Goal: Complete application form

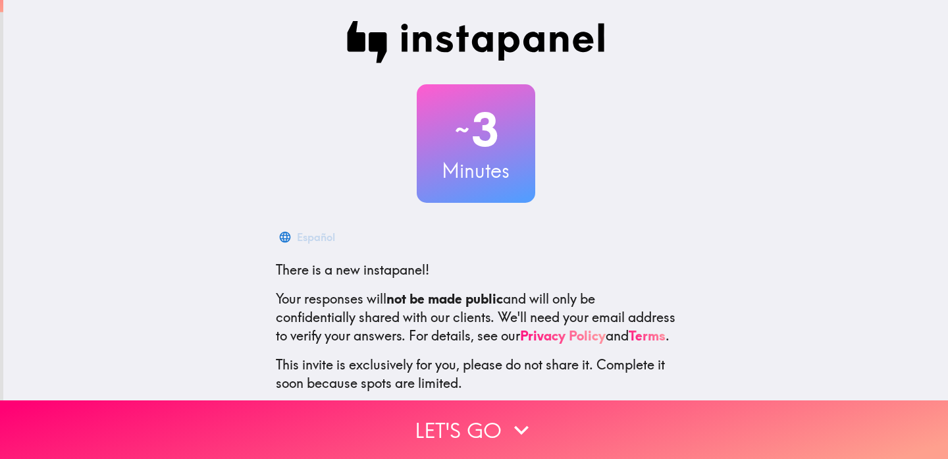
scroll to position [79, 0]
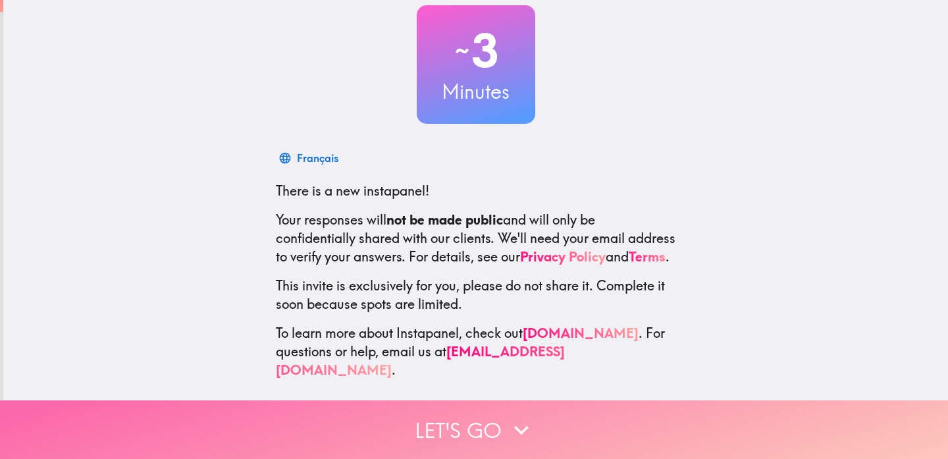
click at [473, 442] on button "Let's go" at bounding box center [474, 429] width 948 height 59
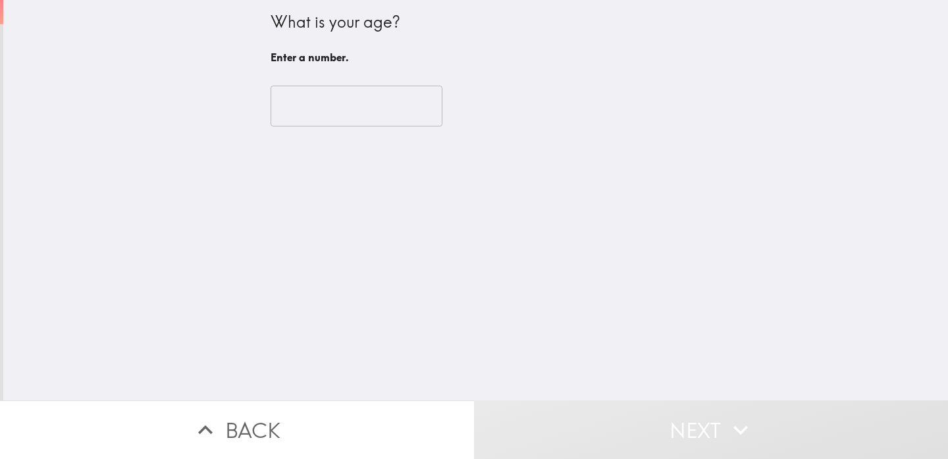
click at [362, 142] on div "​" at bounding box center [476, 106] width 411 height 72
click at [362, 117] on input "number" at bounding box center [357, 106] width 172 height 41
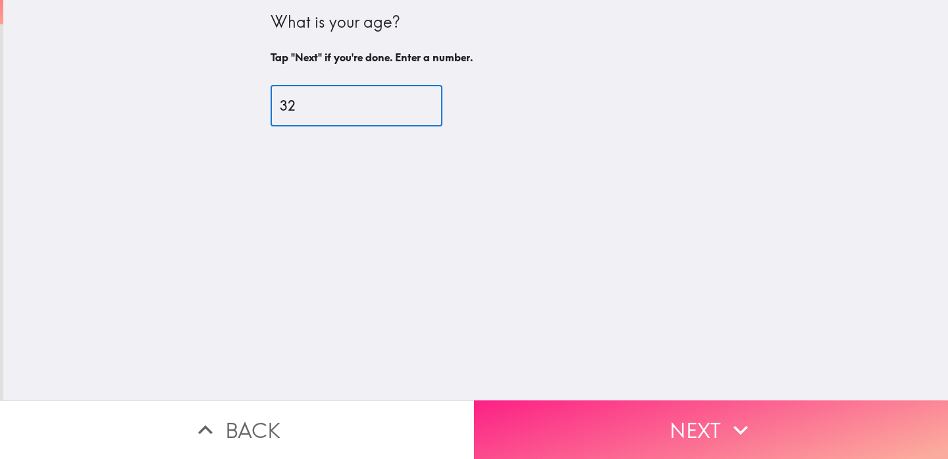
type input "32"
click at [637, 437] on button "Next" at bounding box center [711, 429] width 474 height 59
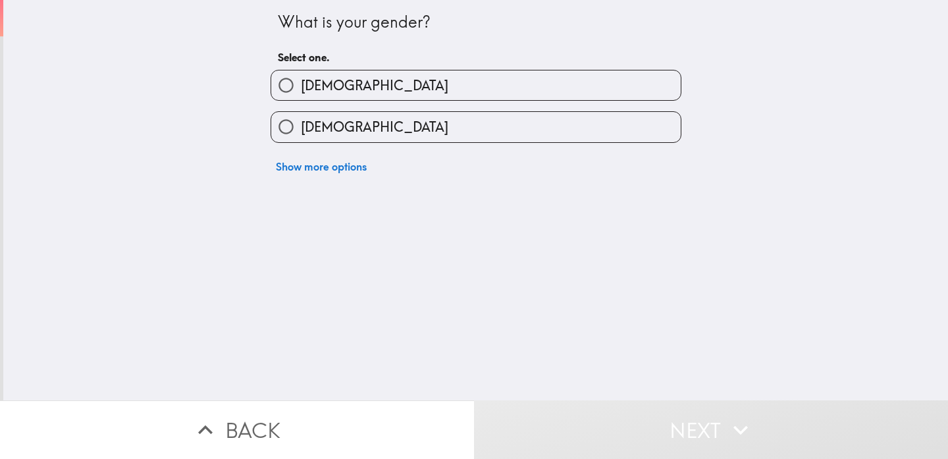
click at [437, 85] on label "[DEMOGRAPHIC_DATA]" at bounding box center [476, 85] width 410 height 30
click at [301, 85] on input "[DEMOGRAPHIC_DATA]" at bounding box center [286, 85] width 30 height 30
radio input "true"
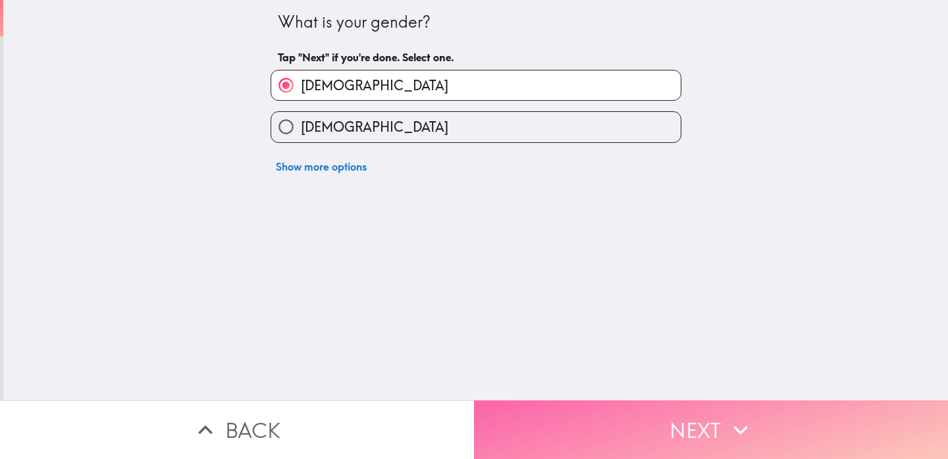
click at [680, 430] on button "Next" at bounding box center [711, 429] width 474 height 59
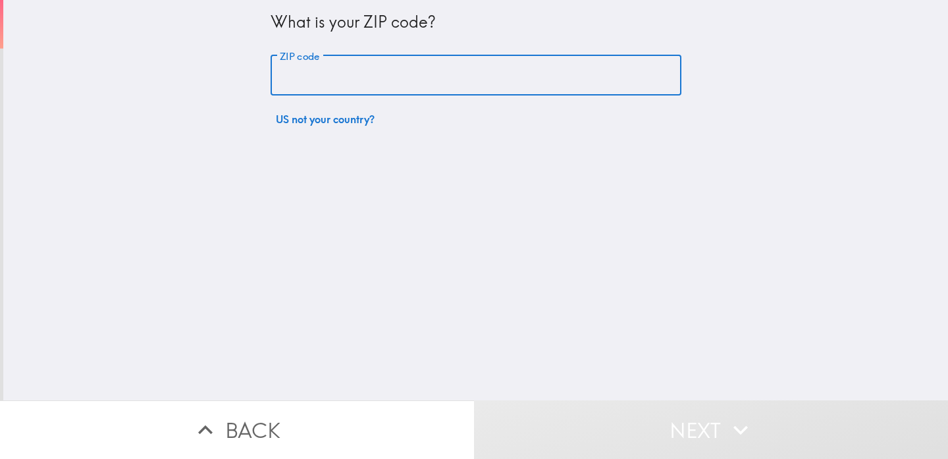
click at [505, 82] on input "ZIP code" at bounding box center [476, 75] width 411 height 41
type input "07407"
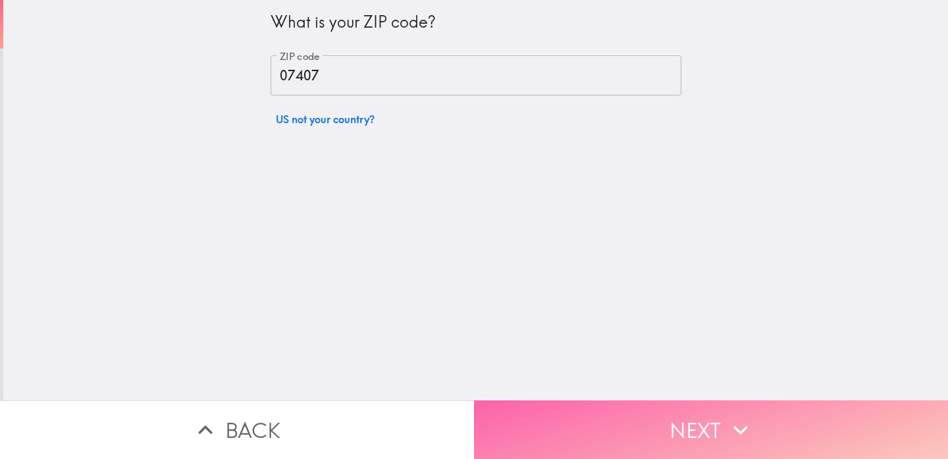
click at [612, 431] on button "Next" at bounding box center [711, 429] width 474 height 59
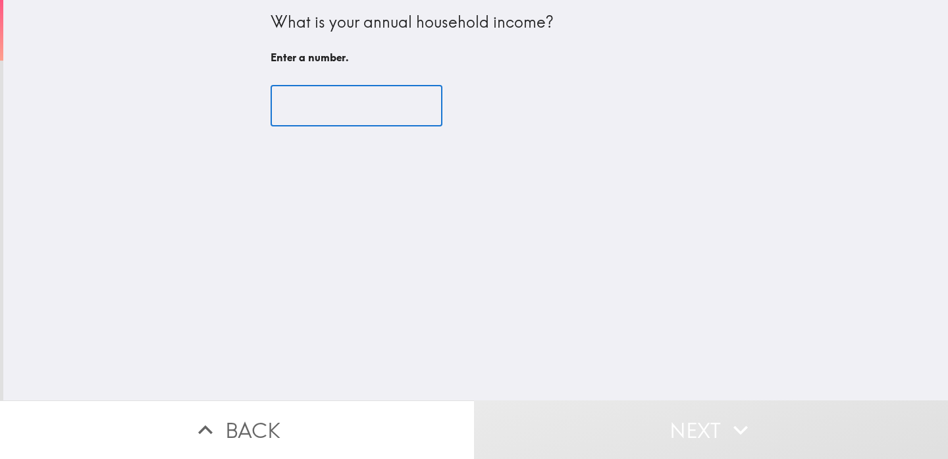
click at [378, 102] on input "number" at bounding box center [357, 106] width 172 height 41
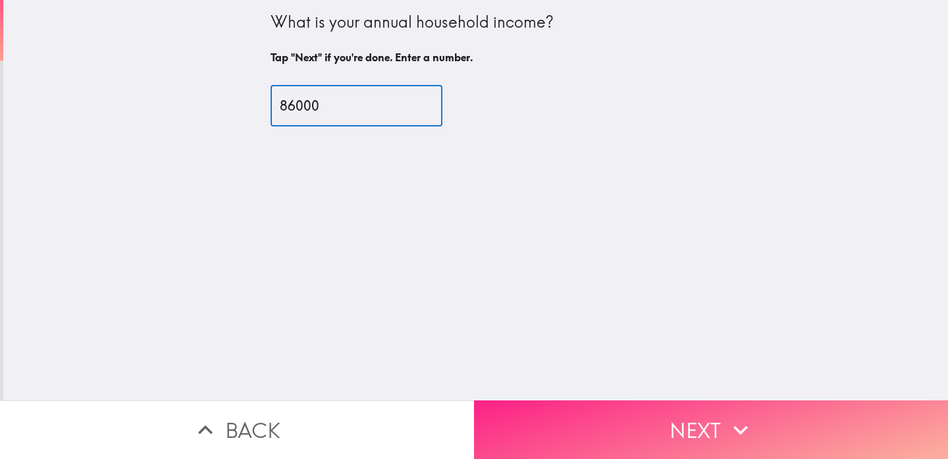
type input "86000"
click at [638, 432] on button "Next" at bounding box center [711, 429] width 474 height 59
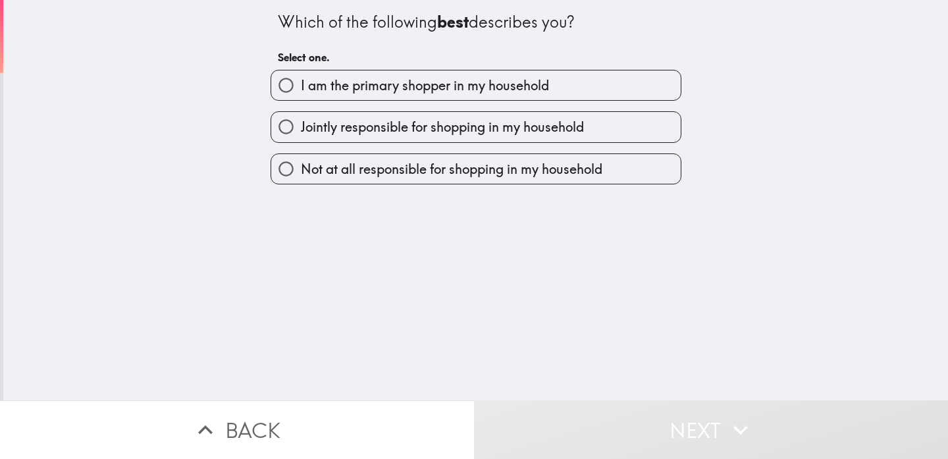
click at [420, 86] on span "I am the primary shopper in my household" at bounding box center [425, 85] width 248 height 18
click at [301, 86] on input "I am the primary shopper in my household" at bounding box center [286, 85] width 30 height 30
radio input "true"
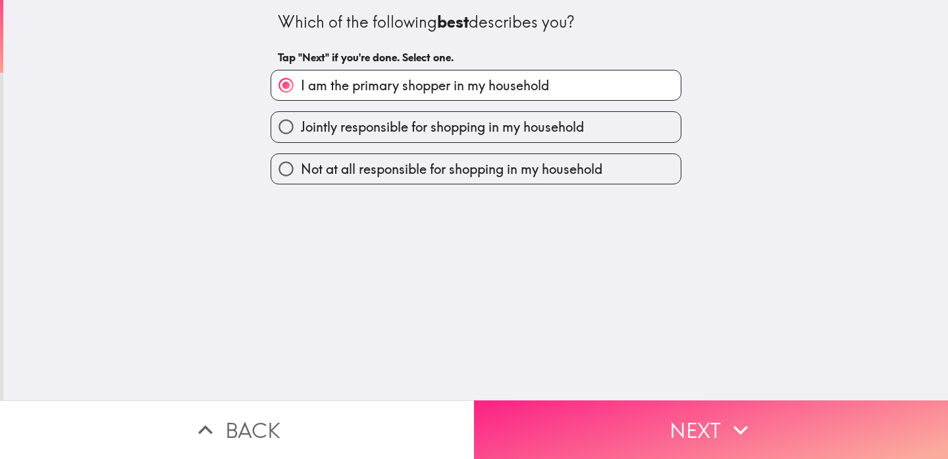
click at [622, 430] on button "Next" at bounding box center [711, 429] width 474 height 59
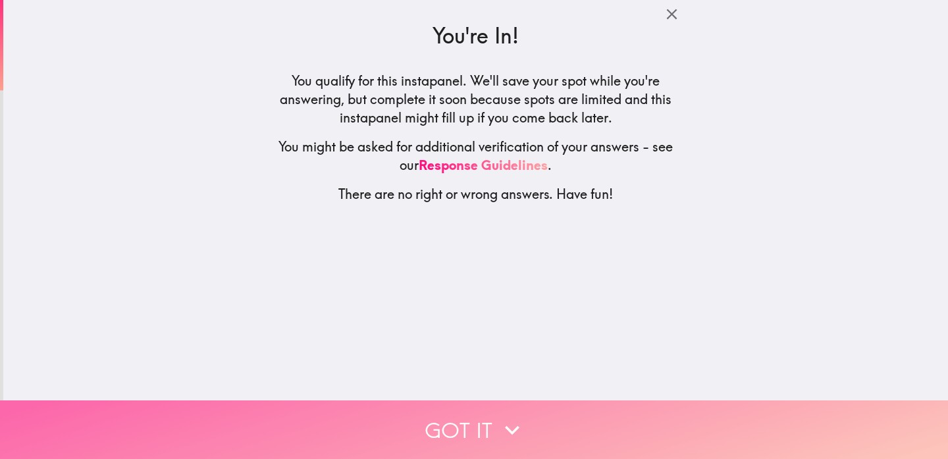
click at [516, 425] on icon "button" at bounding box center [512, 430] width 29 height 29
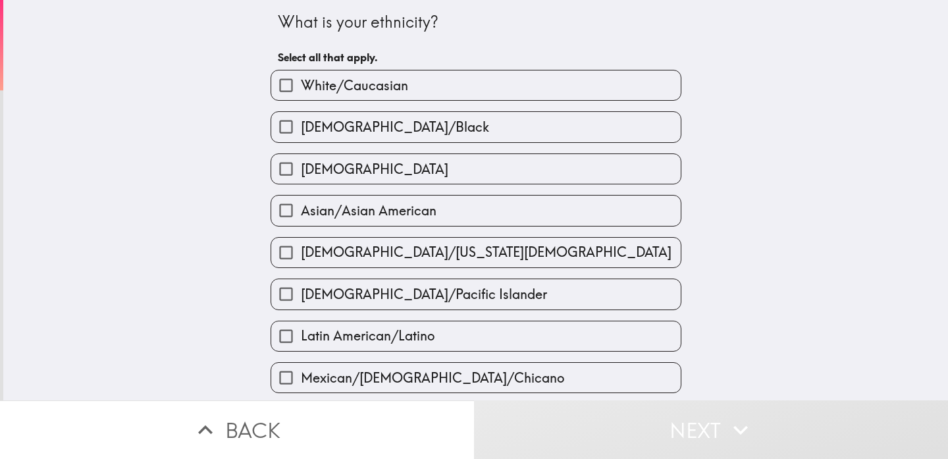
click at [494, 123] on label "[DEMOGRAPHIC_DATA]/Black" at bounding box center [476, 127] width 410 height 30
click at [301, 123] on input "[DEMOGRAPHIC_DATA]/Black" at bounding box center [286, 127] width 30 height 30
checkbox input "true"
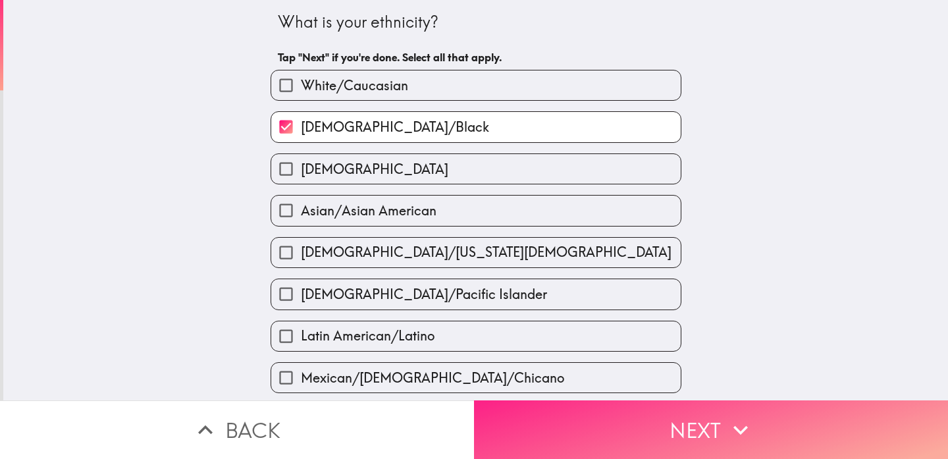
click at [598, 432] on button "Next" at bounding box center [711, 429] width 474 height 59
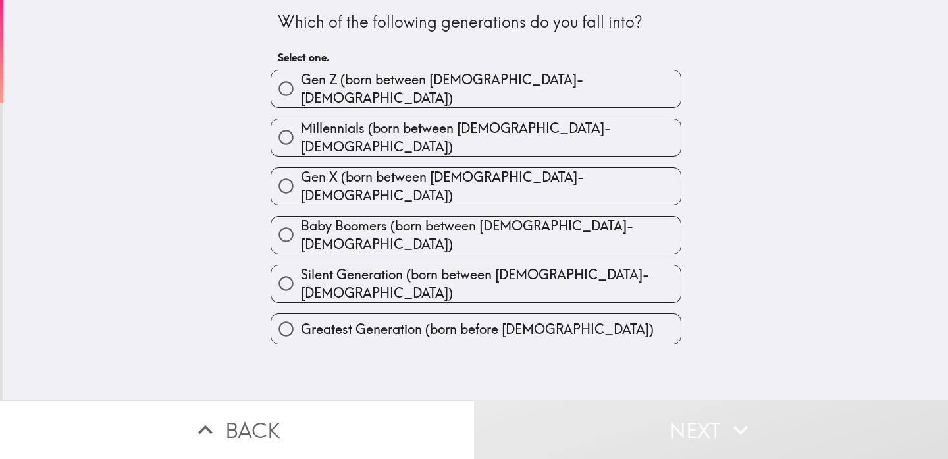
click at [533, 135] on label "Millennials (born between [DEMOGRAPHIC_DATA]-[DEMOGRAPHIC_DATA])" at bounding box center [476, 137] width 410 height 37
click at [301, 135] on input "Millennials (born between [DEMOGRAPHIC_DATA]-[DEMOGRAPHIC_DATA])" at bounding box center [286, 138] width 30 height 30
radio input "true"
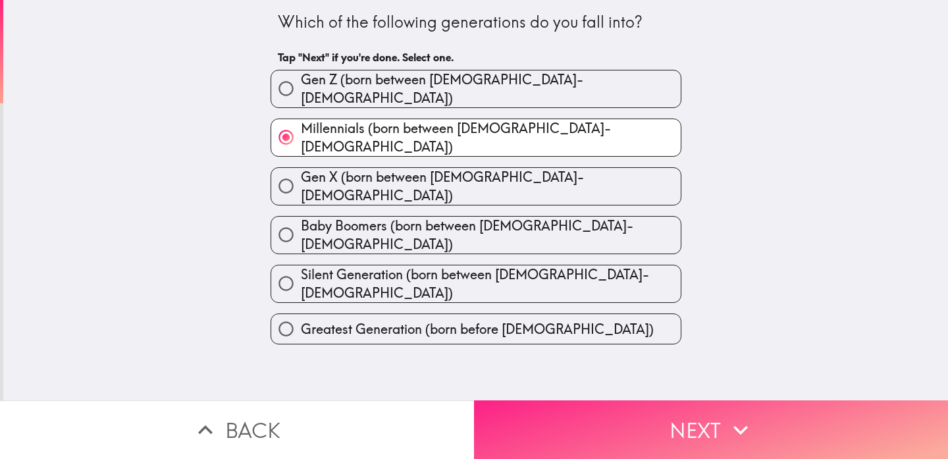
click at [572, 438] on button "Next" at bounding box center [711, 429] width 474 height 59
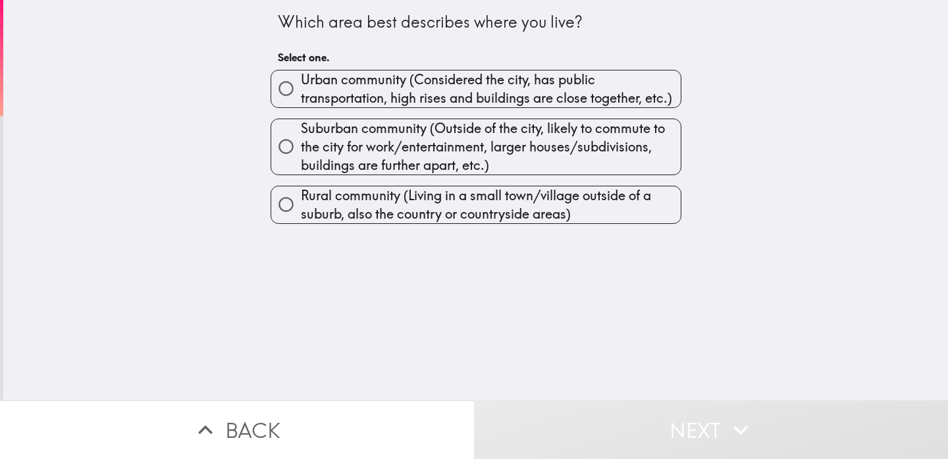
click at [507, 136] on span "Suburban community (Outside of the city, likely to commute to the city for work…" at bounding box center [491, 146] width 380 height 55
click at [301, 136] on input "Suburban community (Outside of the city, likely to commute to the city for work…" at bounding box center [286, 147] width 30 height 30
radio input "true"
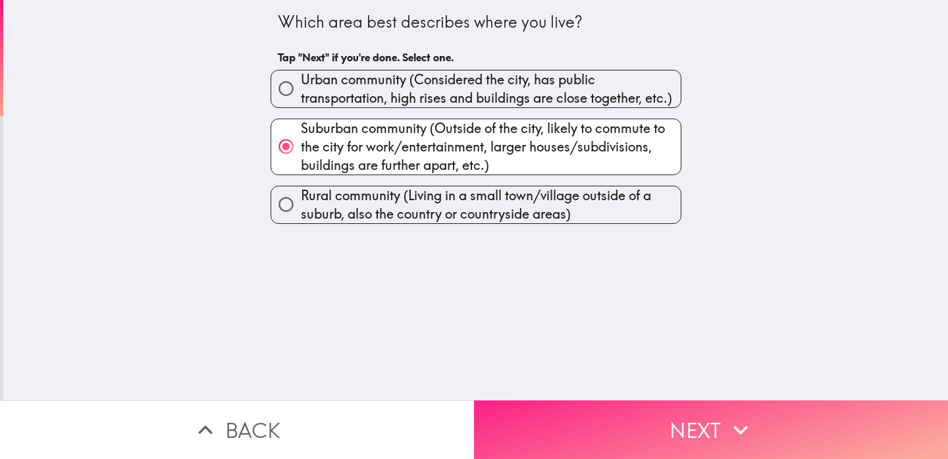
click at [595, 415] on button "Next" at bounding box center [711, 429] width 474 height 59
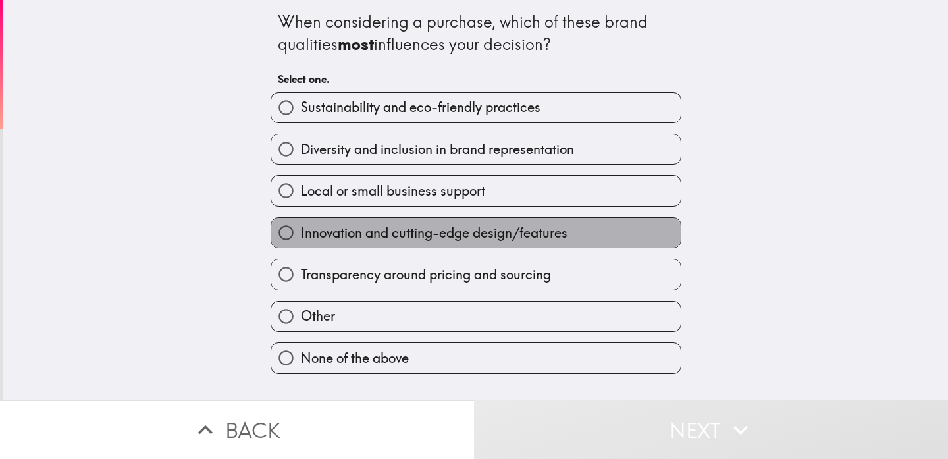
click at [474, 241] on span "Innovation and cutting-edge design/features" at bounding box center [434, 233] width 267 height 18
click at [301, 241] on input "Innovation and cutting-edge design/features" at bounding box center [286, 233] width 30 height 30
radio input "true"
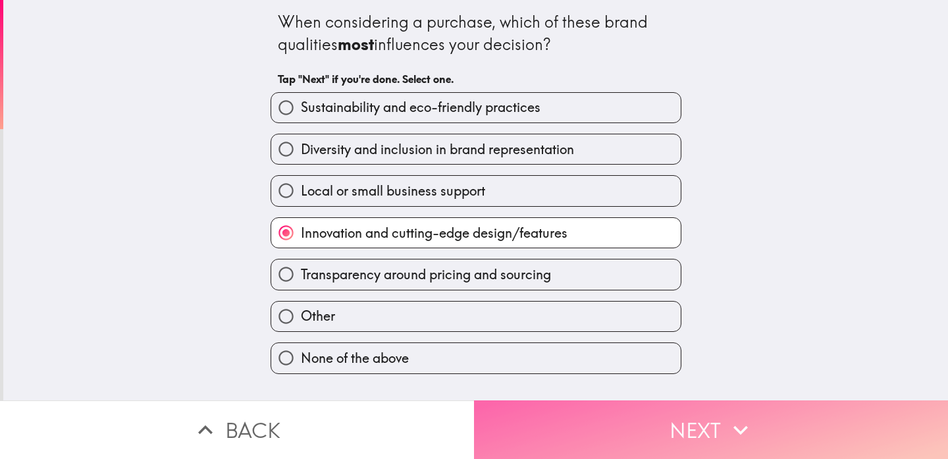
click at [555, 414] on button "Next" at bounding box center [711, 429] width 474 height 59
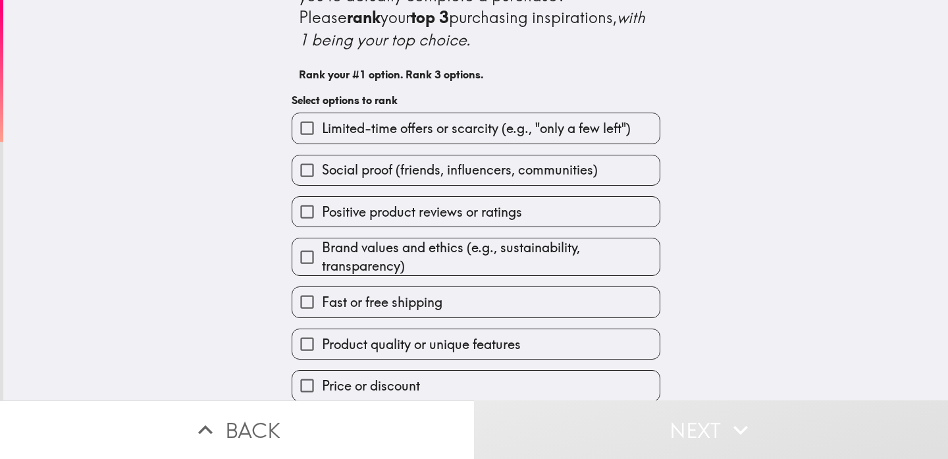
scroll to position [54, 0]
click at [475, 338] on span "Product quality or unique features" at bounding box center [421, 343] width 199 height 18
click at [322, 338] on input "Product quality or unique features" at bounding box center [307, 343] width 30 height 30
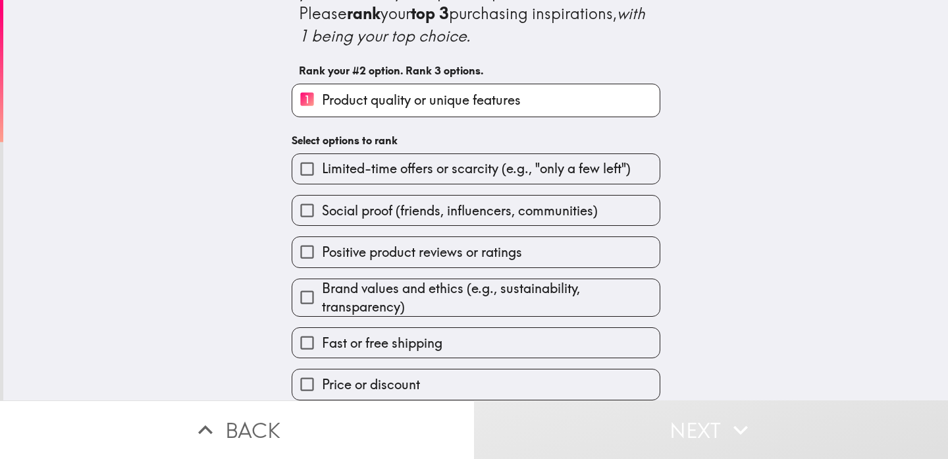
click at [487, 252] on span "Positive product reviews or ratings" at bounding box center [422, 252] width 200 height 18
click at [322, 252] on input "Positive product reviews or ratings" at bounding box center [307, 252] width 30 height 30
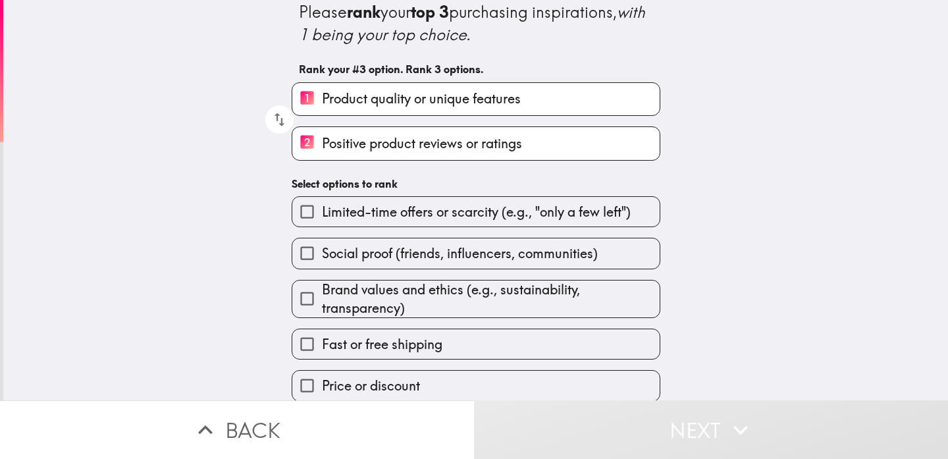
click at [479, 285] on span "Brand values and ethics (e.g., sustainability, transparency)" at bounding box center [491, 299] width 338 height 37
click at [322, 285] on input "Brand values and ethics (e.g., sustainability, transparency)" at bounding box center [307, 299] width 30 height 30
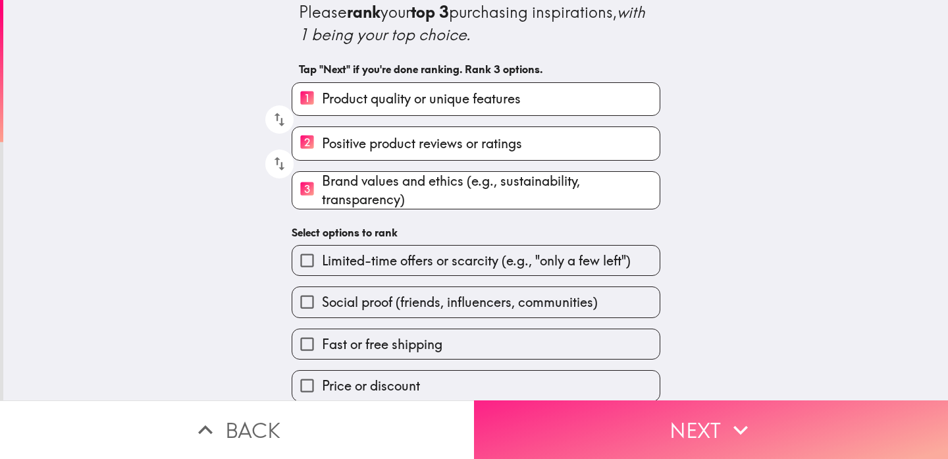
click at [578, 435] on button "Next" at bounding box center [711, 429] width 474 height 59
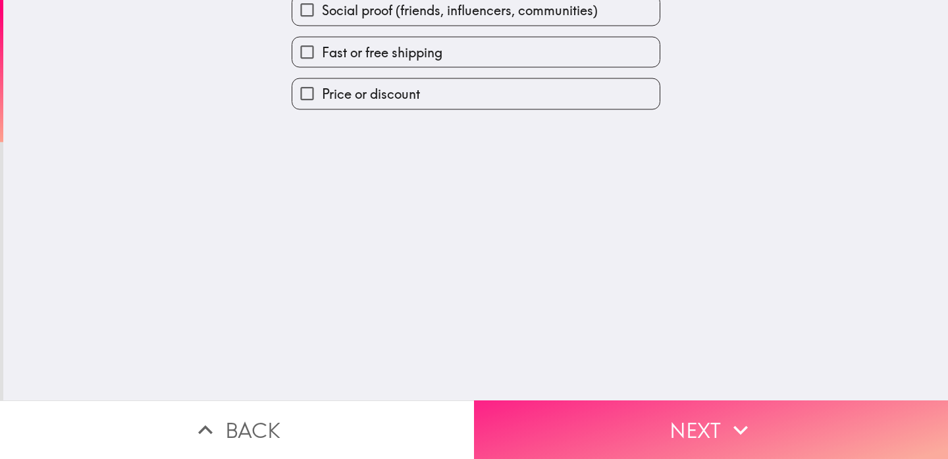
scroll to position [0, 0]
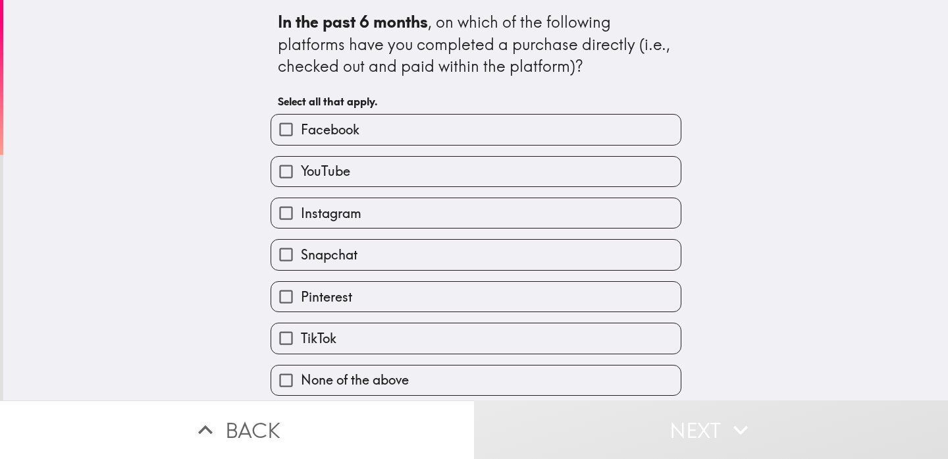
click at [551, 170] on label "YouTube" at bounding box center [476, 172] width 410 height 30
click at [301, 170] on input "YouTube" at bounding box center [286, 172] width 30 height 30
checkbox input "true"
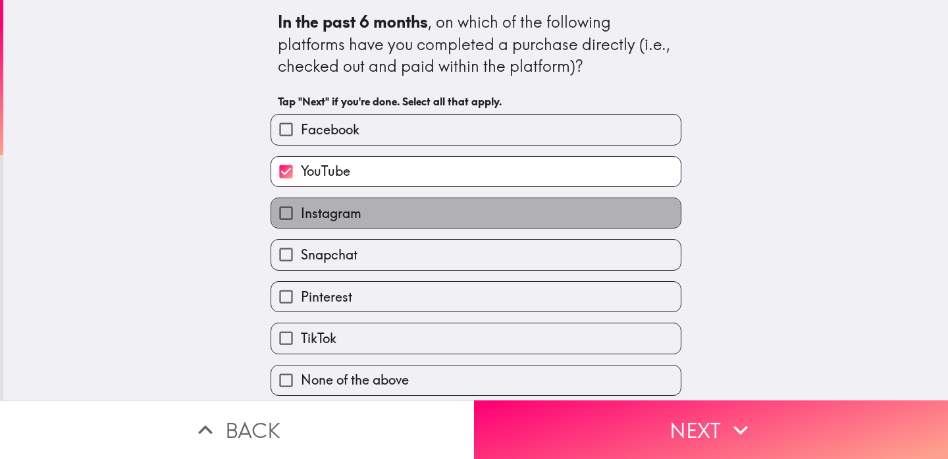
click at [529, 205] on label "Instagram" at bounding box center [476, 213] width 410 height 30
click at [301, 205] on input "Instagram" at bounding box center [286, 213] width 30 height 30
checkbox input "true"
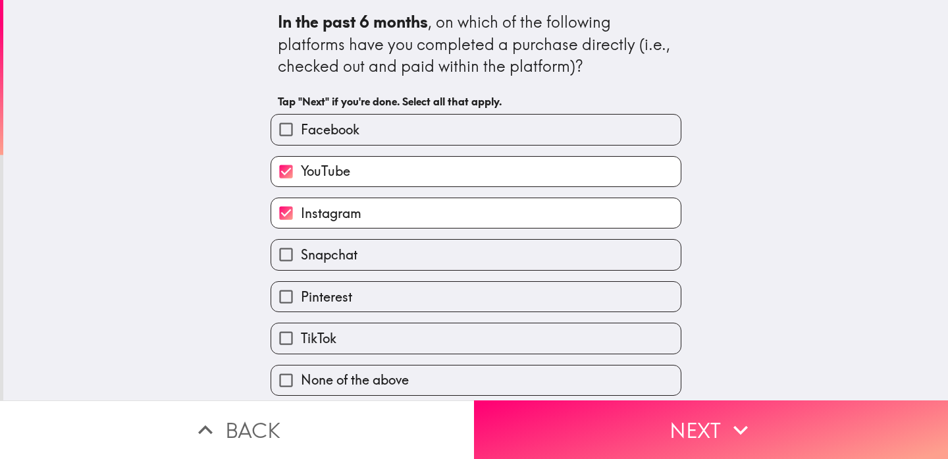
click at [473, 329] on label "TikTok" at bounding box center [476, 338] width 410 height 30
click at [301, 329] on input "TikTok" at bounding box center [286, 338] width 30 height 30
checkbox input "true"
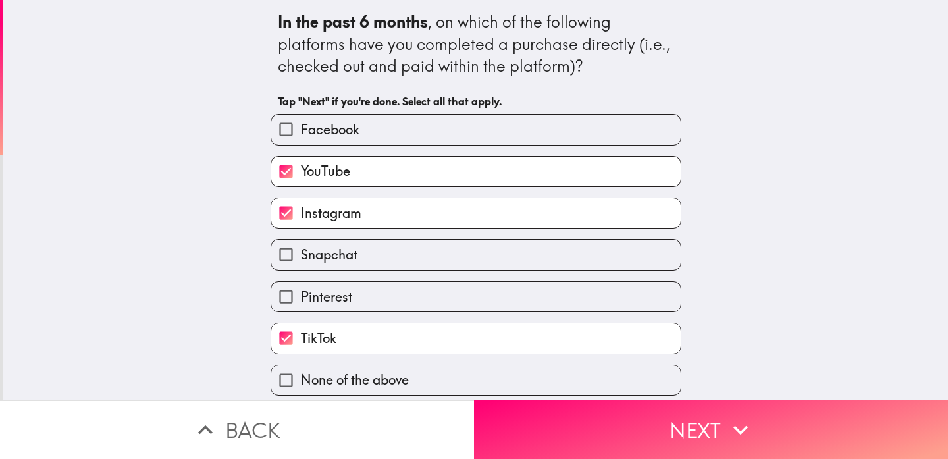
click at [489, 254] on label "Snapchat" at bounding box center [476, 255] width 410 height 30
click at [301, 254] on input "Snapchat" at bounding box center [286, 255] width 30 height 30
checkbox input "true"
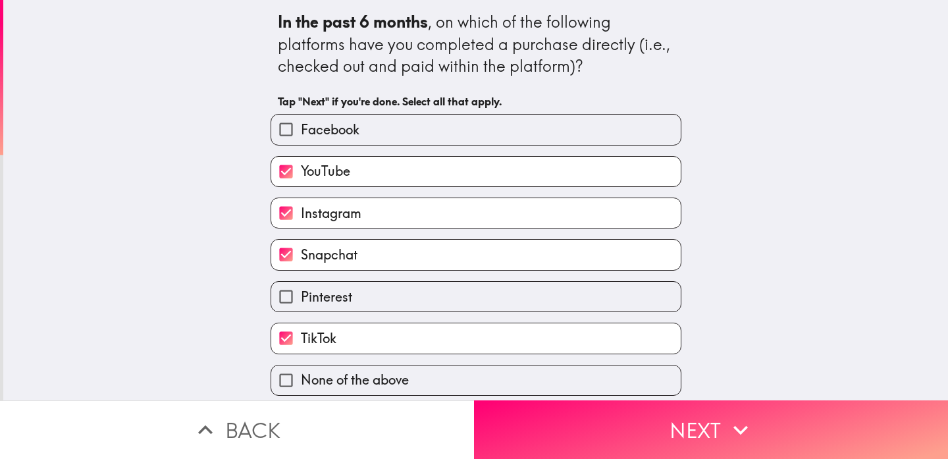
click at [522, 137] on label "Facebook" at bounding box center [476, 130] width 410 height 30
click at [301, 137] on input "Facebook" at bounding box center [286, 130] width 30 height 30
checkbox input "true"
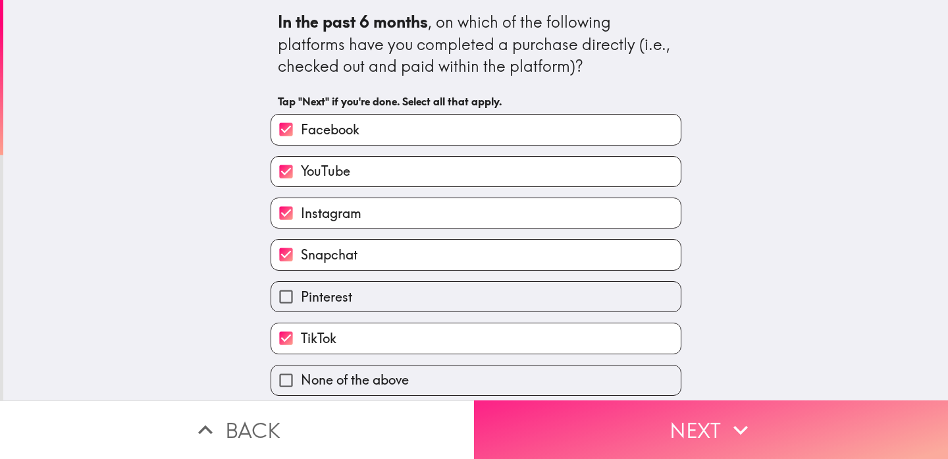
click at [640, 418] on button "Next" at bounding box center [711, 429] width 474 height 59
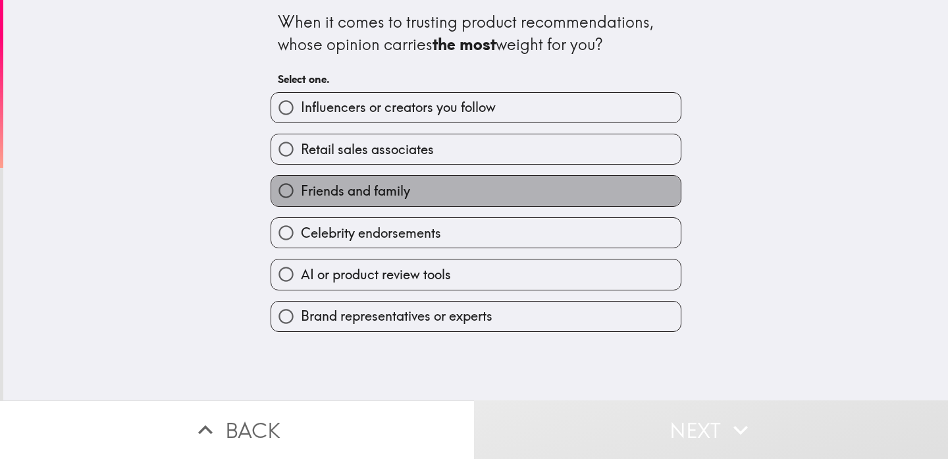
click at [534, 191] on label "Friends and family" at bounding box center [476, 191] width 410 height 30
click at [301, 191] on input "Friends and family" at bounding box center [286, 191] width 30 height 30
radio input "true"
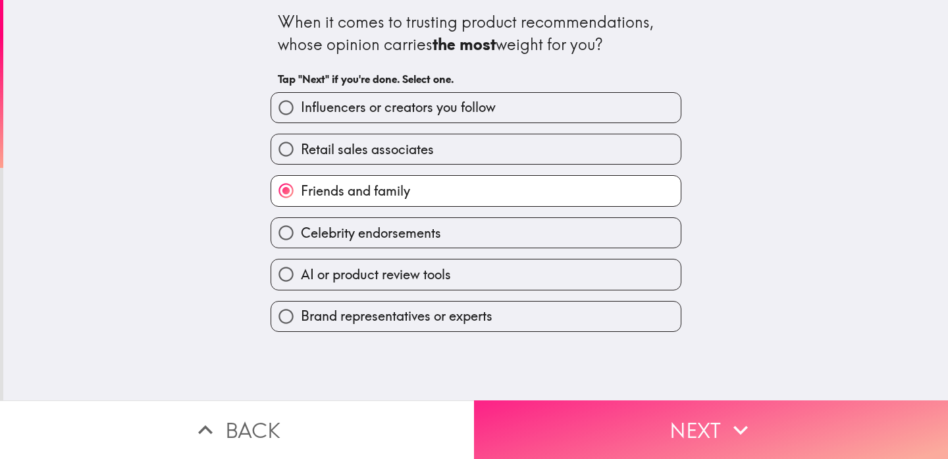
click at [572, 412] on button "Next" at bounding box center [711, 429] width 474 height 59
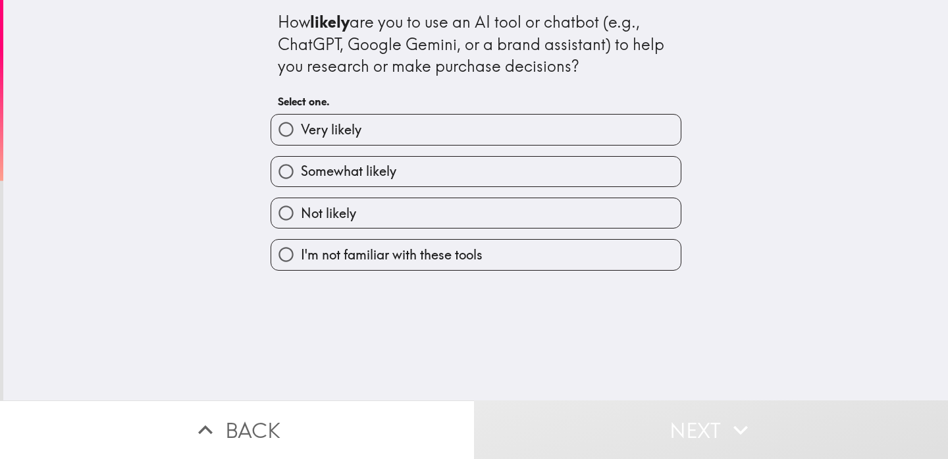
click at [539, 133] on label "Very likely" at bounding box center [476, 130] width 410 height 30
click at [301, 133] on input "Very likely" at bounding box center [286, 130] width 30 height 30
radio input "true"
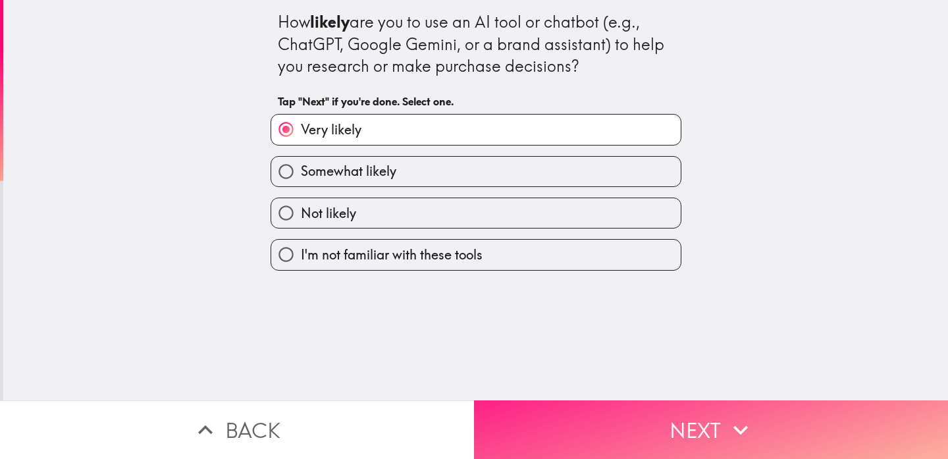
click at [579, 412] on button "Next" at bounding box center [711, 429] width 474 height 59
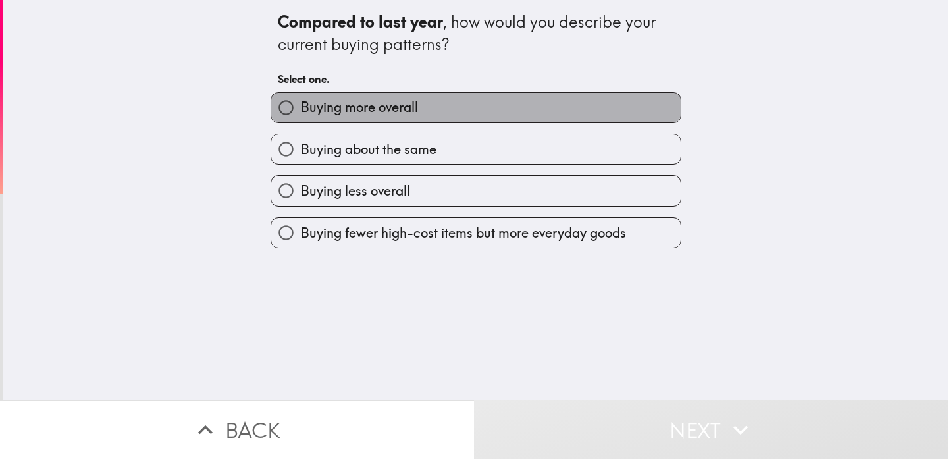
click at [551, 112] on label "Buying more overall" at bounding box center [476, 108] width 410 height 30
click at [301, 112] on input "Buying more overall" at bounding box center [286, 108] width 30 height 30
radio input "true"
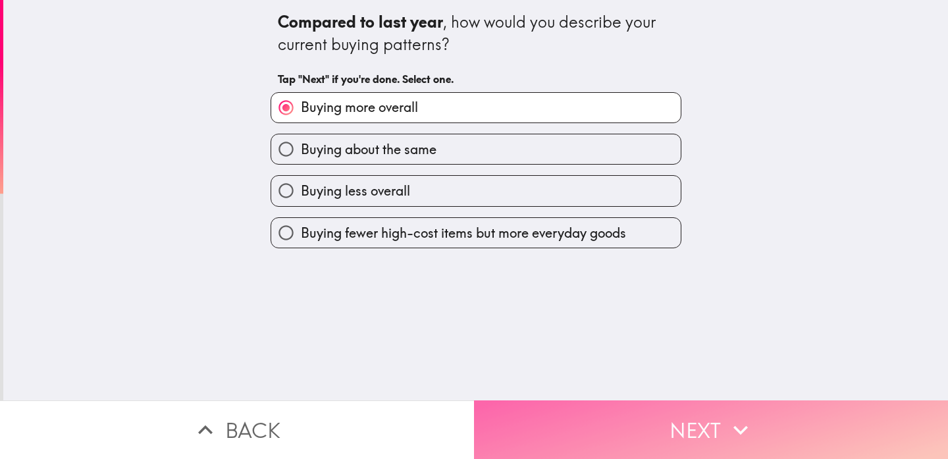
click at [566, 416] on button "Next" at bounding box center [711, 429] width 474 height 59
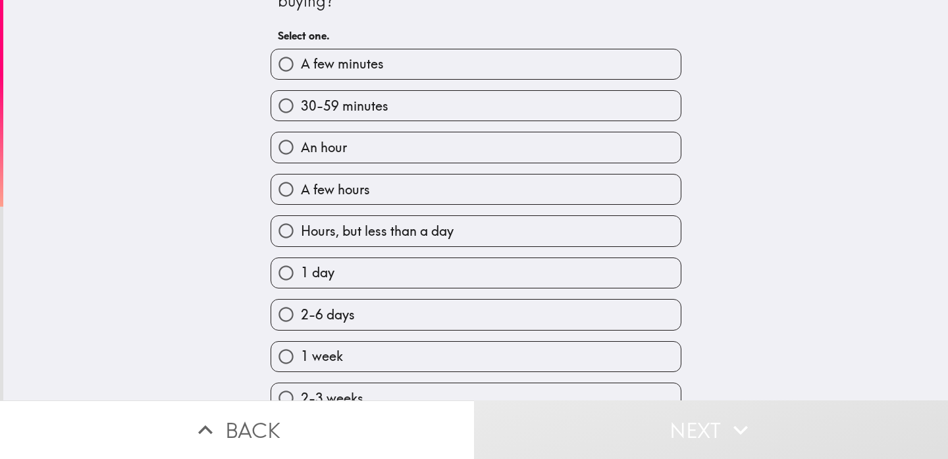
scroll to position [67, 0]
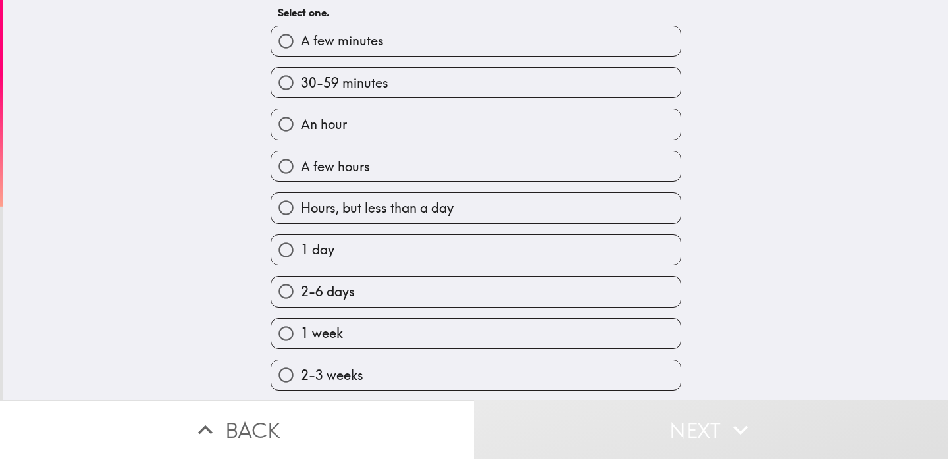
click at [483, 262] on label "1 day" at bounding box center [476, 250] width 410 height 30
click at [301, 262] on input "1 day" at bounding box center [286, 250] width 30 height 30
radio input "true"
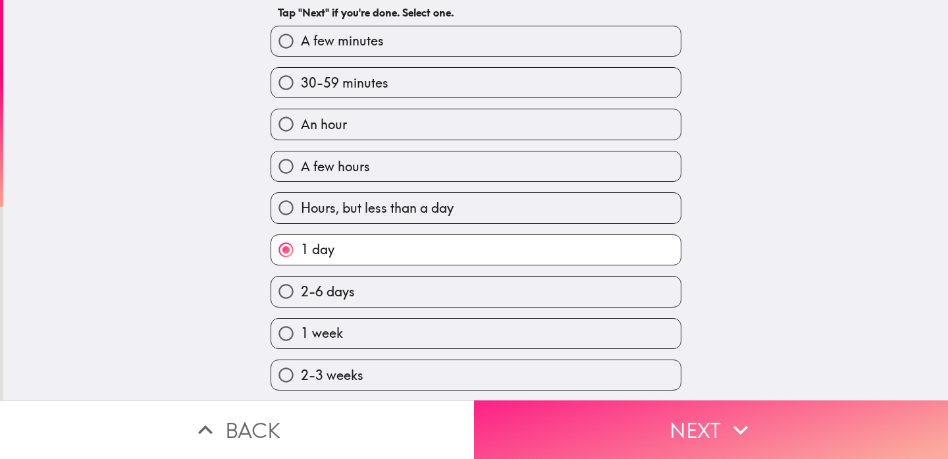
click at [565, 420] on button "Next" at bounding box center [711, 429] width 474 height 59
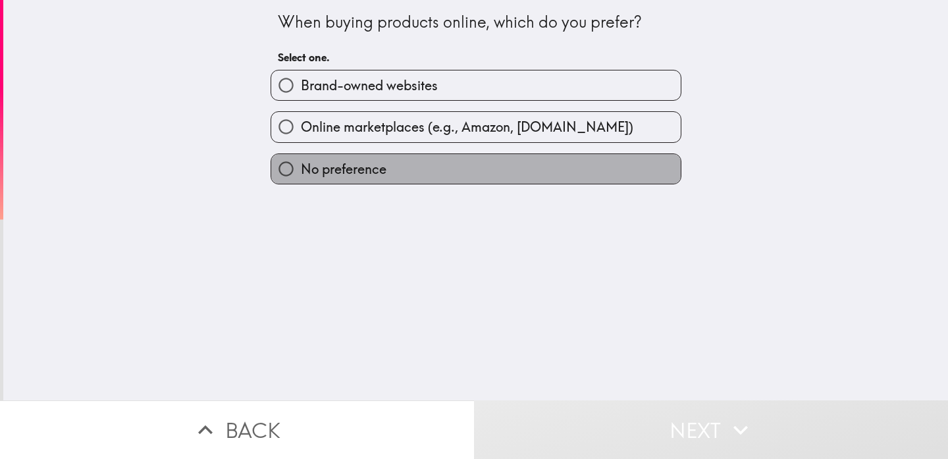
click at [506, 177] on label "No preference" at bounding box center [476, 169] width 410 height 30
click at [301, 177] on input "No preference" at bounding box center [286, 169] width 30 height 30
radio input "true"
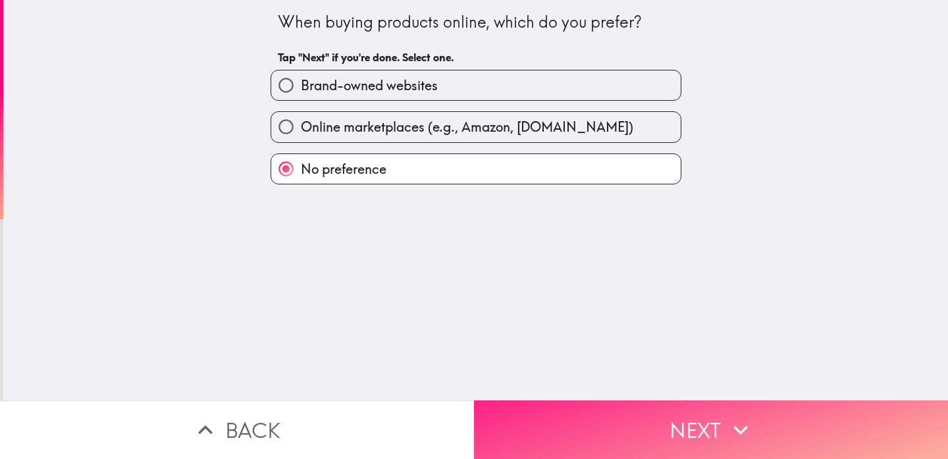
click at [551, 431] on button "Next" at bounding box center [711, 429] width 474 height 59
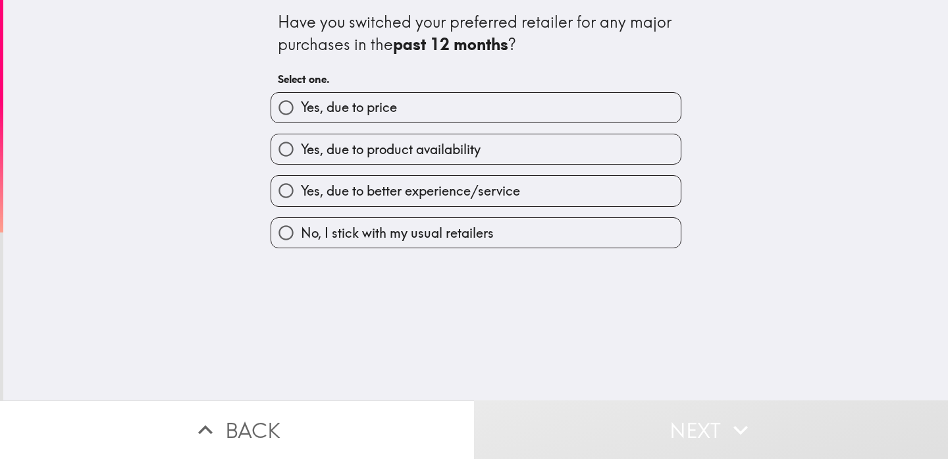
click at [534, 189] on label "Yes, due to better experience/service" at bounding box center [476, 191] width 410 height 30
click at [301, 189] on input "Yes, due to better experience/service" at bounding box center [286, 191] width 30 height 30
radio input "true"
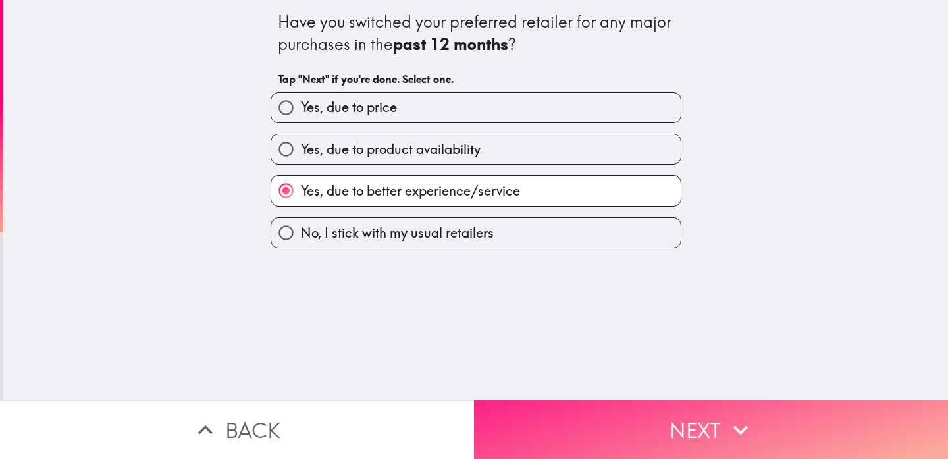
click at [553, 429] on button "Next" at bounding box center [711, 429] width 474 height 59
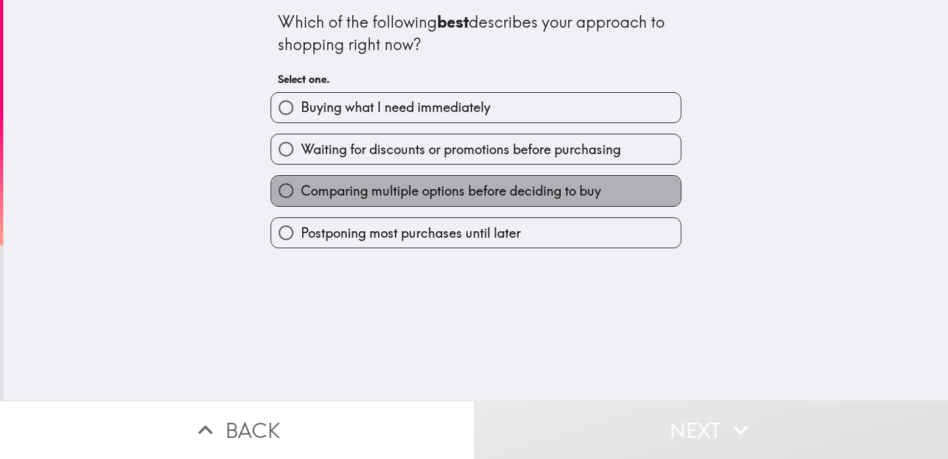
click at [539, 186] on span "Comparing multiple options before deciding to buy" at bounding box center [451, 191] width 300 height 18
click at [301, 186] on input "Comparing multiple options before deciding to buy" at bounding box center [286, 191] width 30 height 30
radio input "true"
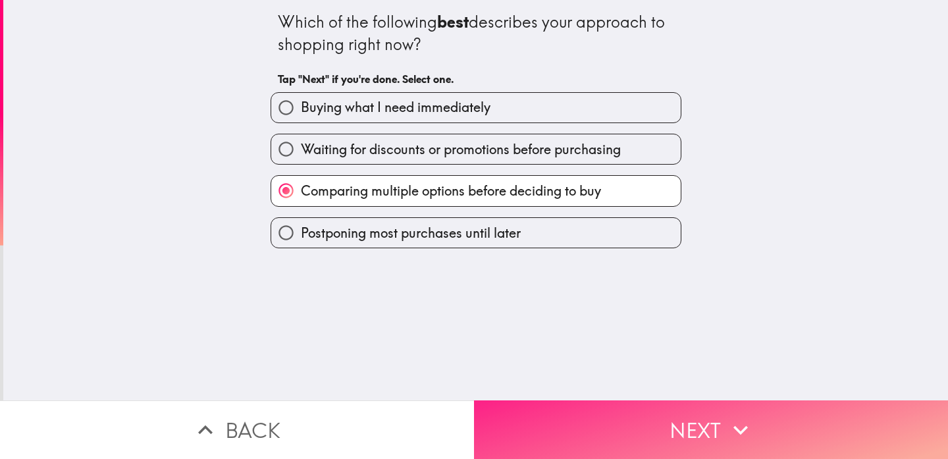
click at [551, 424] on button "Next" at bounding box center [711, 429] width 474 height 59
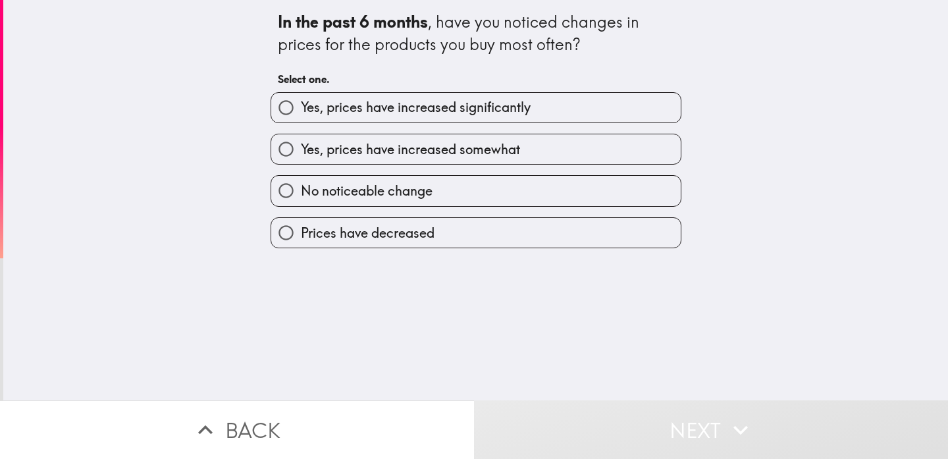
click at [561, 202] on label "No noticeable change" at bounding box center [476, 191] width 410 height 30
click at [301, 202] on input "No noticeable change" at bounding box center [286, 191] width 30 height 30
radio input "true"
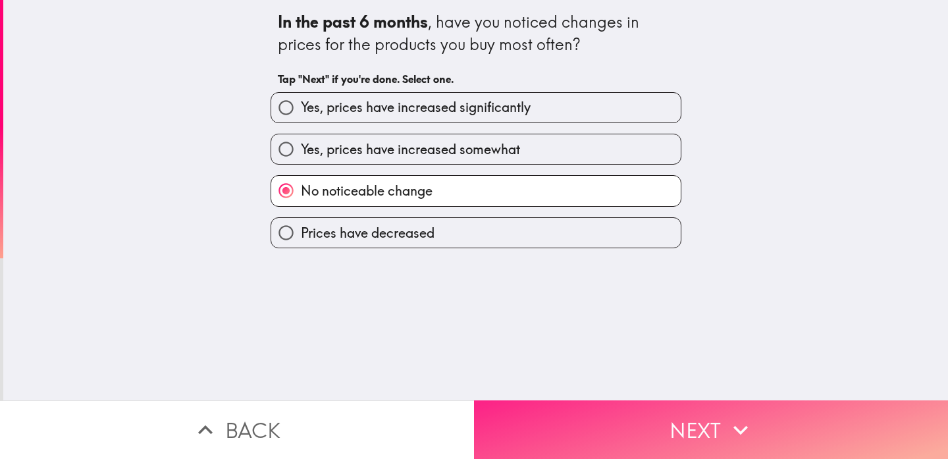
click at [580, 422] on button "Next" at bounding box center [711, 429] width 474 height 59
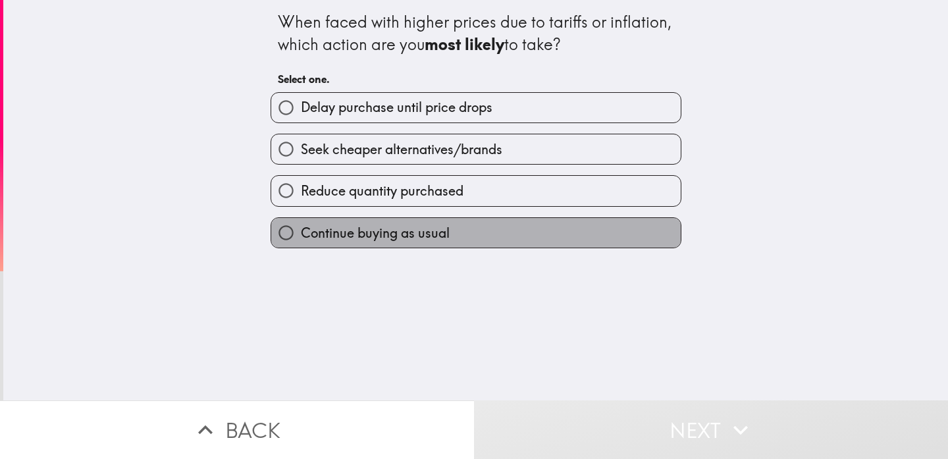
click at [526, 238] on label "Continue buying as usual" at bounding box center [476, 233] width 410 height 30
click at [301, 238] on input "Continue buying as usual" at bounding box center [286, 233] width 30 height 30
radio input "true"
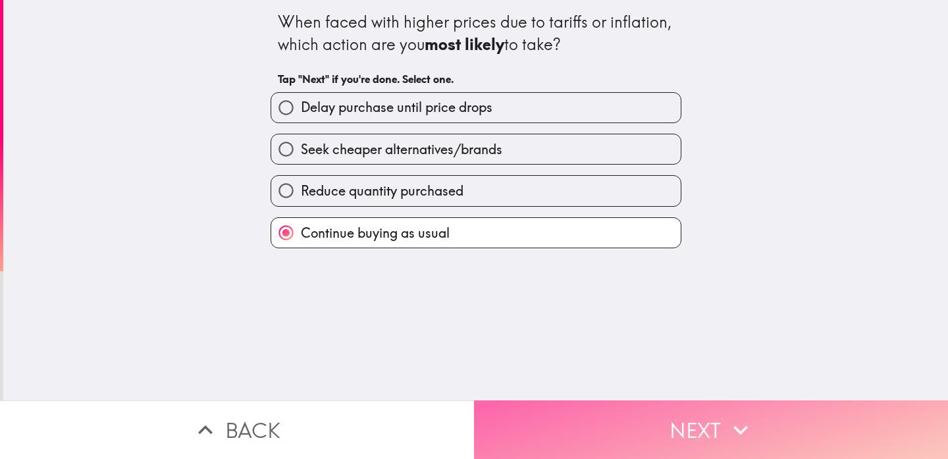
click at [582, 425] on button "Next" at bounding box center [711, 429] width 474 height 59
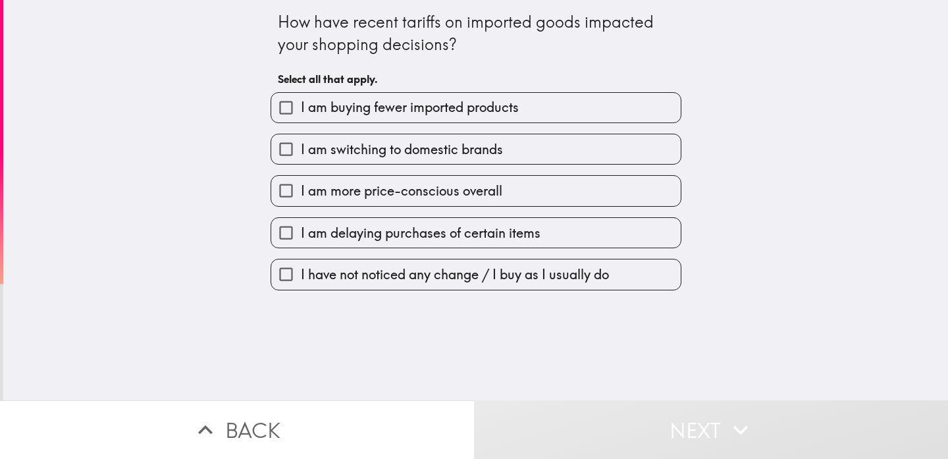
click at [562, 107] on label "I am buying fewer imported products" at bounding box center [476, 108] width 410 height 30
click at [301, 107] on input "I am buying fewer imported products" at bounding box center [286, 108] width 30 height 30
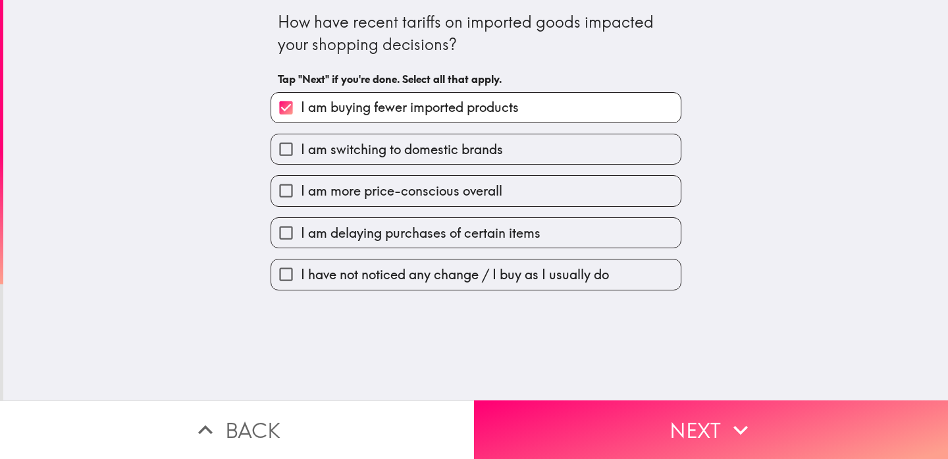
click at [559, 112] on label "I am buying fewer imported products" at bounding box center [476, 108] width 410 height 30
click at [301, 112] on input "I am buying fewer imported products" at bounding box center [286, 108] width 30 height 30
checkbox input "false"
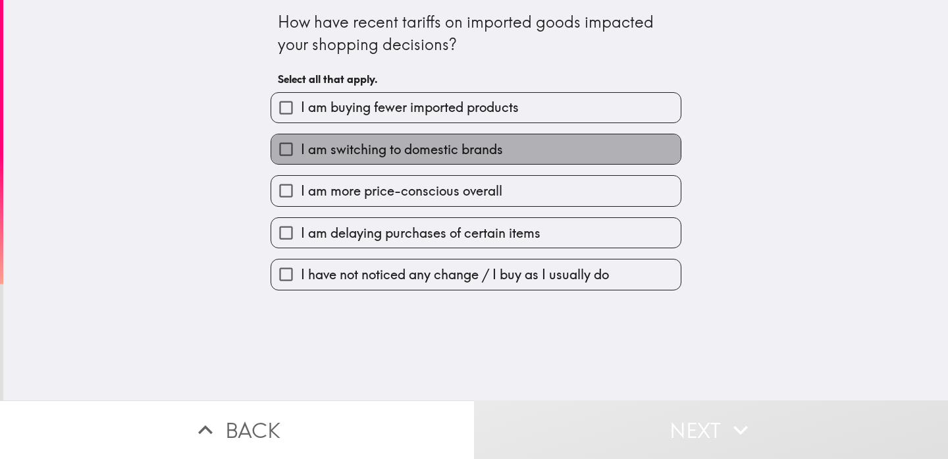
click at [543, 156] on label "I am switching to domestic brands" at bounding box center [476, 149] width 410 height 30
click at [301, 156] on input "I am switching to domestic brands" at bounding box center [286, 149] width 30 height 30
checkbox input "true"
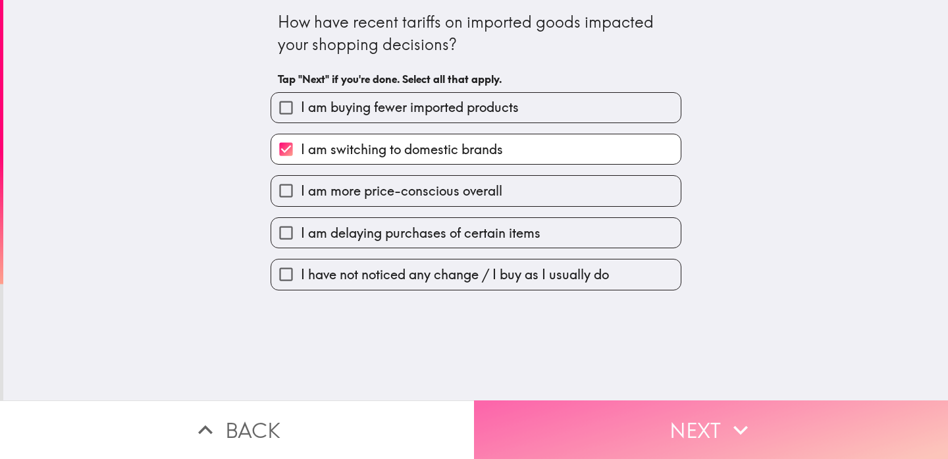
click at [565, 402] on button "Next" at bounding box center [711, 429] width 474 height 59
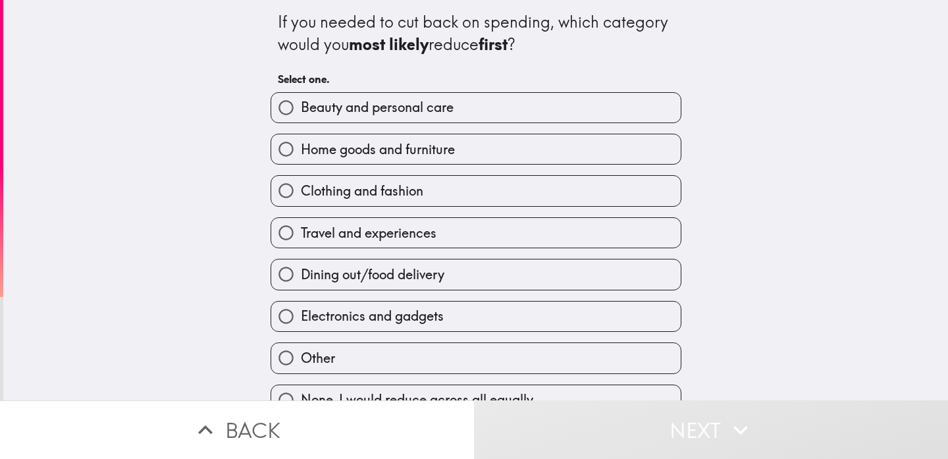
scroll to position [16, 0]
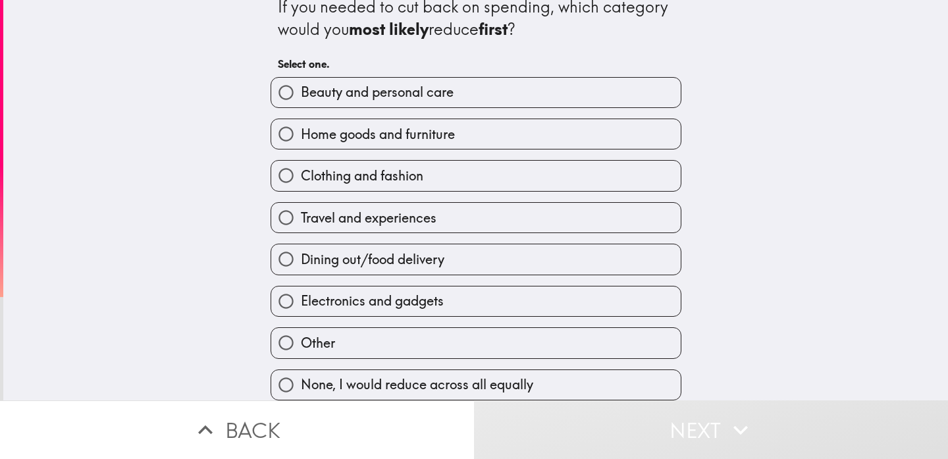
click at [554, 176] on label "Clothing and fashion" at bounding box center [476, 176] width 410 height 30
click at [301, 176] on input "Clothing and fashion" at bounding box center [286, 176] width 30 height 30
radio input "true"
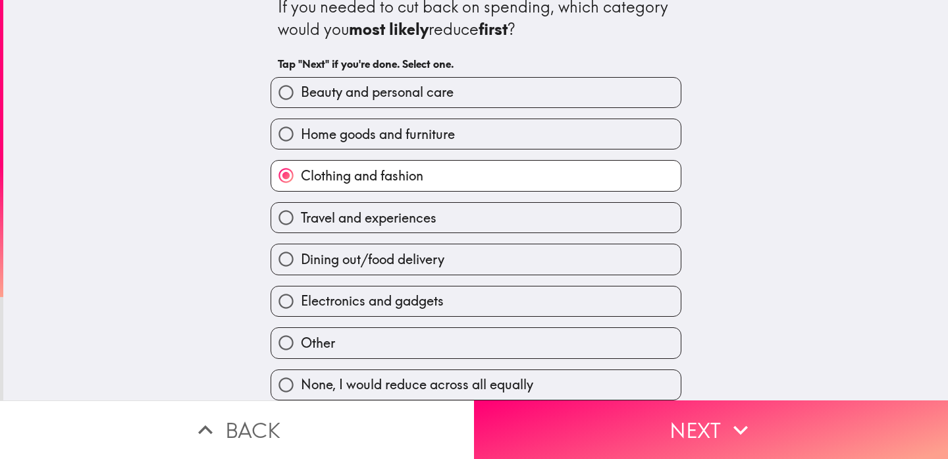
scroll to position [20, 0]
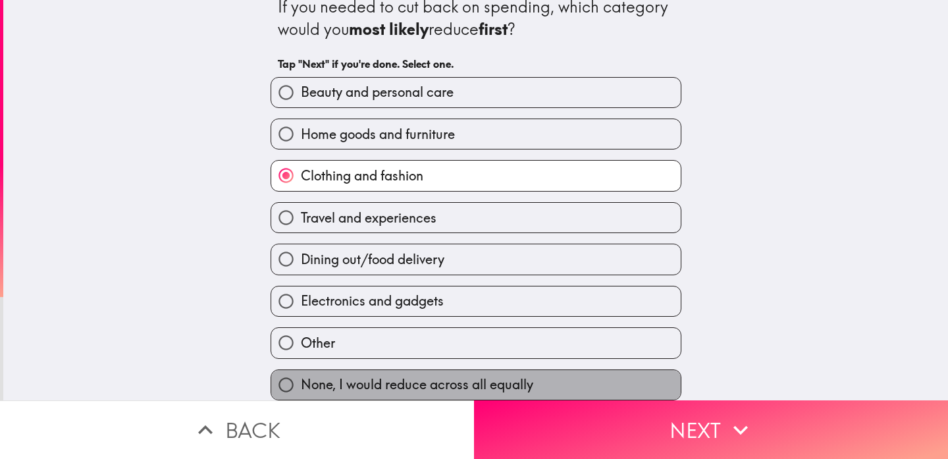
click at [542, 370] on label "None, I would reduce across all equally" at bounding box center [476, 385] width 410 height 30
click at [301, 370] on input "None, I would reduce across all equally" at bounding box center [286, 385] width 30 height 30
radio input "true"
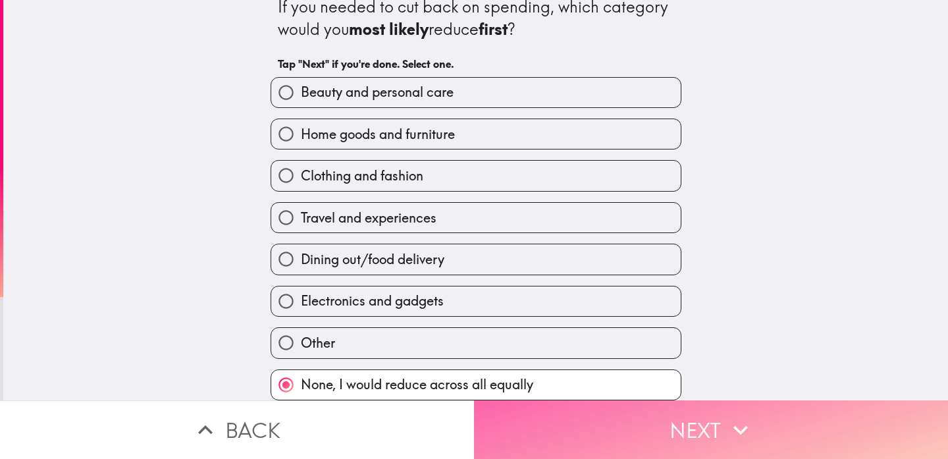
click at [551, 422] on button "Next" at bounding box center [711, 429] width 474 height 59
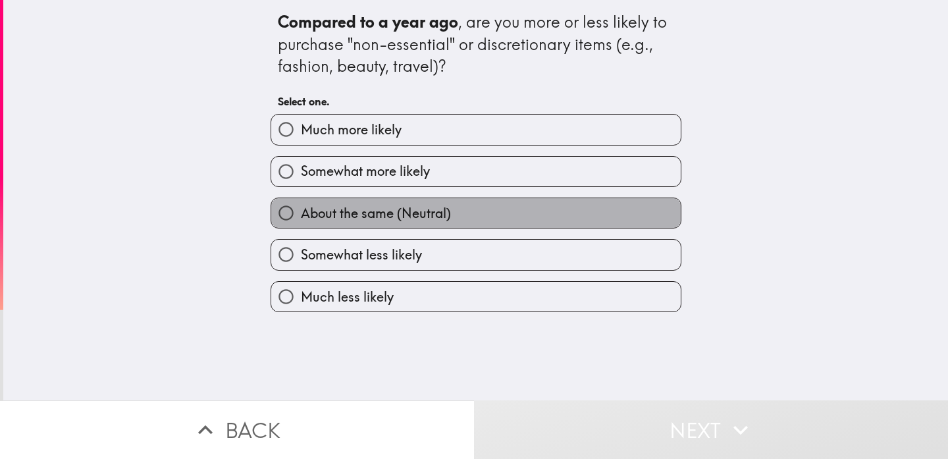
click at [532, 209] on label "About the same (Neutral)" at bounding box center [476, 213] width 410 height 30
click at [301, 209] on input "About the same (Neutral)" at bounding box center [286, 213] width 30 height 30
radio input "true"
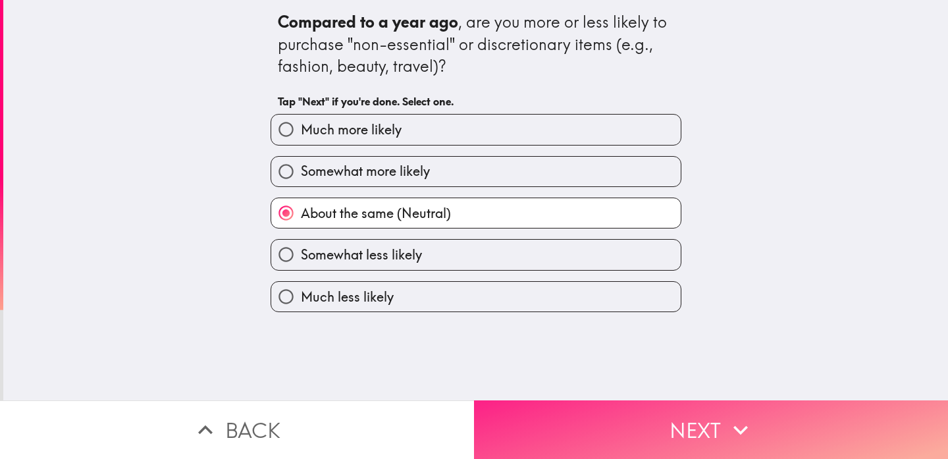
click at [536, 420] on button "Next" at bounding box center [711, 429] width 474 height 59
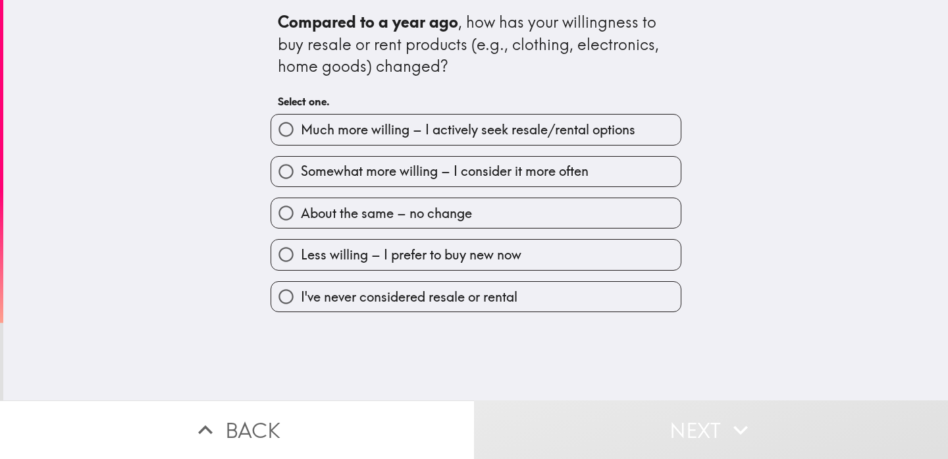
click at [537, 223] on label "About the same – no change" at bounding box center [476, 213] width 410 height 30
click at [301, 223] on input "About the same – no change" at bounding box center [286, 213] width 30 height 30
radio input "true"
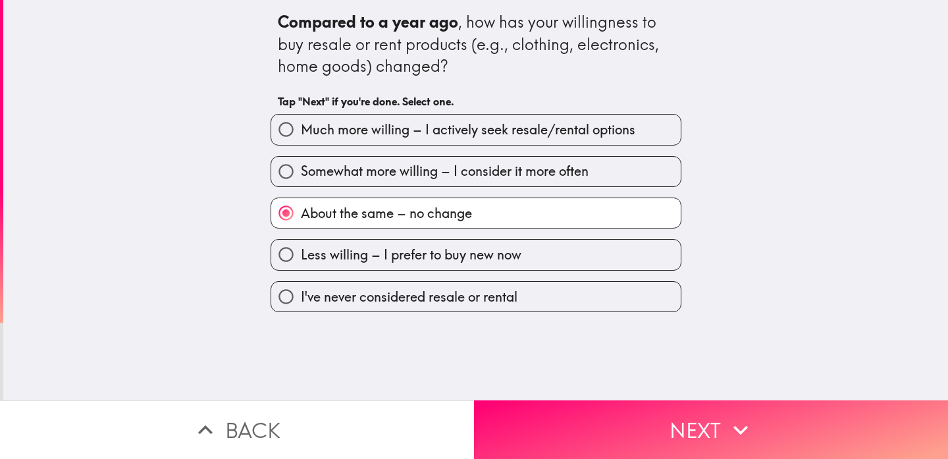
click at [554, 399] on div "Compared to a year ago , how has your willingness to buy resale or rent product…" at bounding box center [475, 200] width 945 height 400
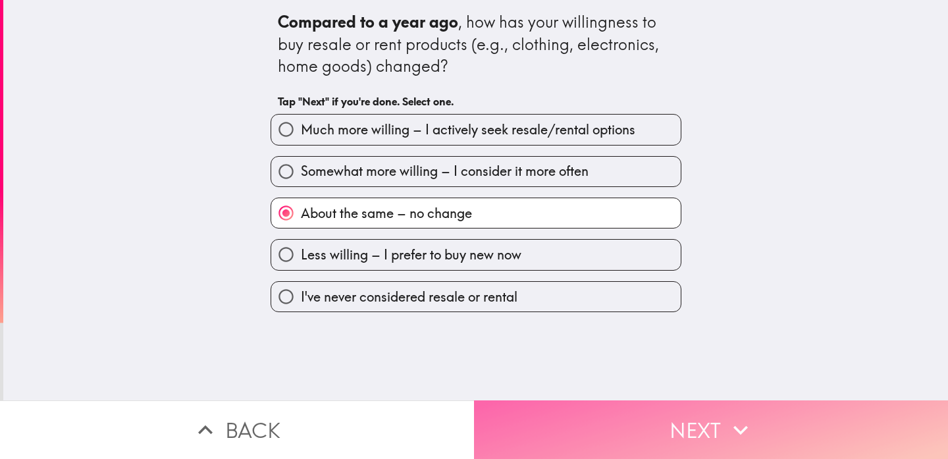
click at [554, 416] on button "Next" at bounding box center [711, 429] width 474 height 59
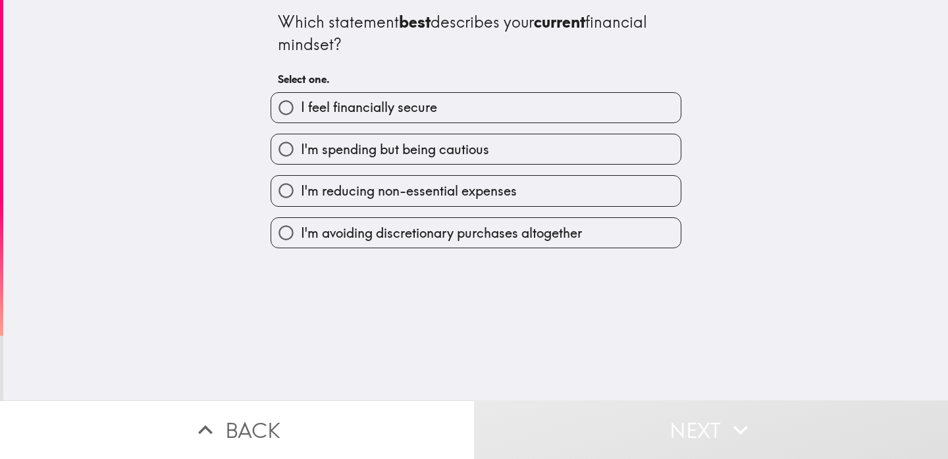
click at [529, 117] on label "I feel financially secure" at bounding box center [476, 108] width 410 height 30
click at [301, 117] on input "I feel financially secure" at bounding box center [286, 108] width 30 height 30
radio input "true"
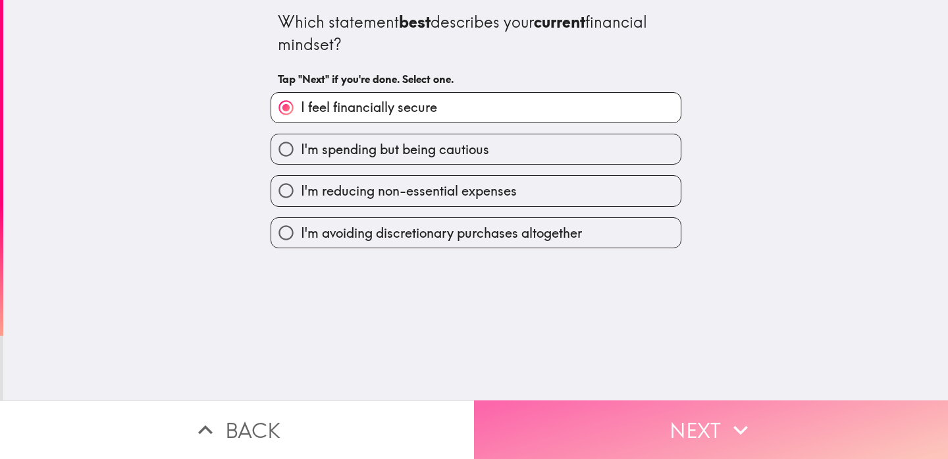
click at [553, 412] on button "Next" at bounding box center [711, 429] width 474 height 59
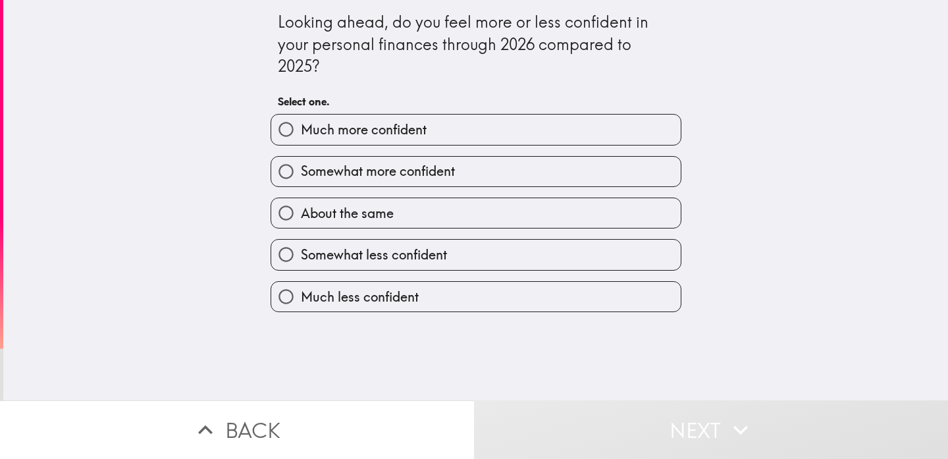
click at [547, 207] on label "About the same" at bounding box center [476, 213] width 410 height 30
click at [301, 207] on input "About the same" at bounding box center [286, 213] width 30 height 30
radio input "true"
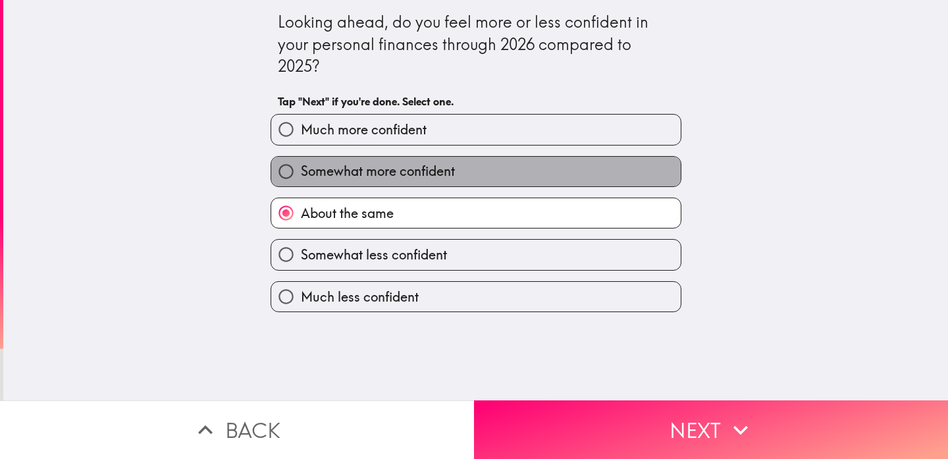
click at [572, 174] on label "Somewhat more confident" at bounding box center [476, 172] width 410 height 30
click at [301, 174] on input "Somewhat more confident" at bounding box center [286, 172] width 30 height 30
radio input "true"
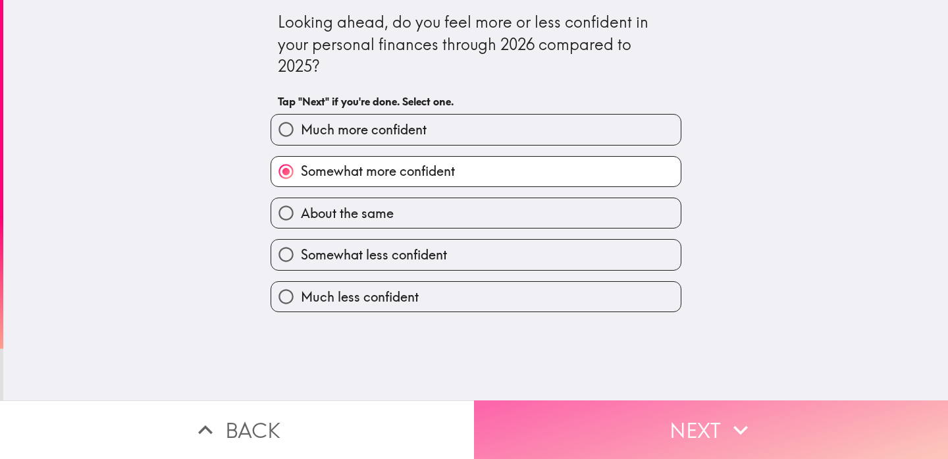
click at [562, 423] on button "Next" at bounding box center [711, 429] width 474 height 59
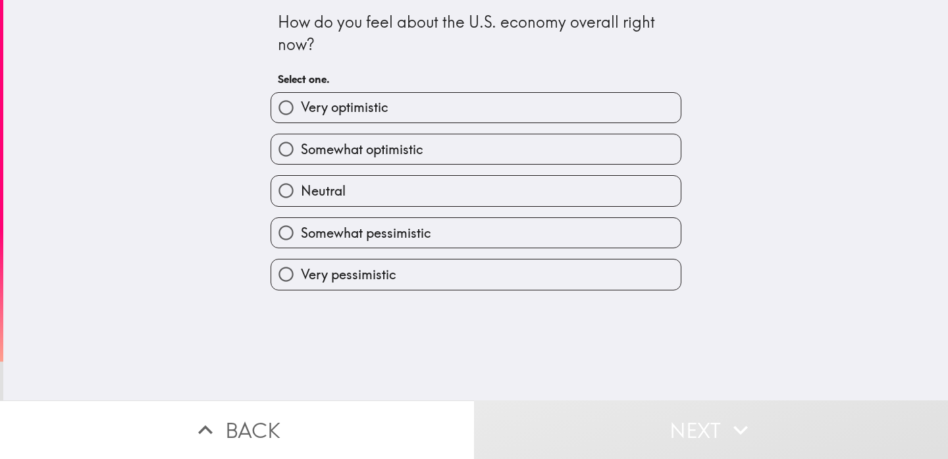
click at [574, 112] on label "Very optimistic" at bounding box center [476, 108] width 410 height 30
click at [301, 112] on input "Very optimistic" at bounding box center [286, 108] width 30 height 30
radio input "true"
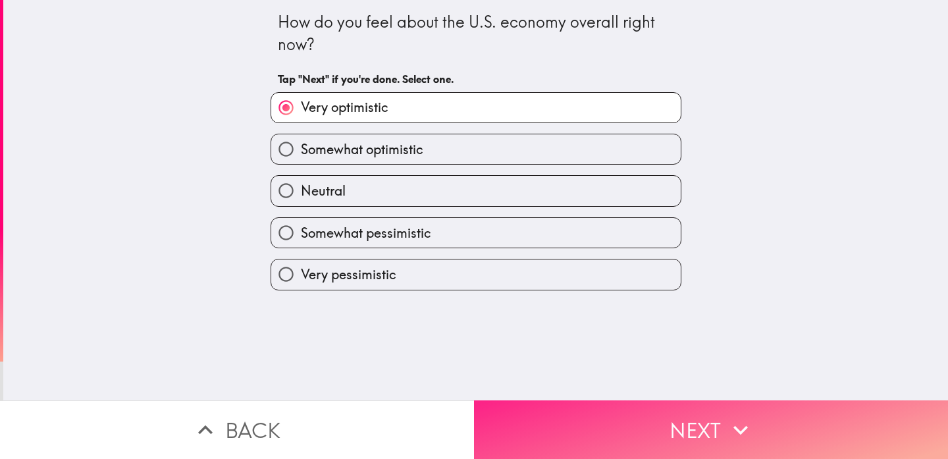
click at [567, 412] on button "Next" at bounding box center [711, 429] width 474 height 59
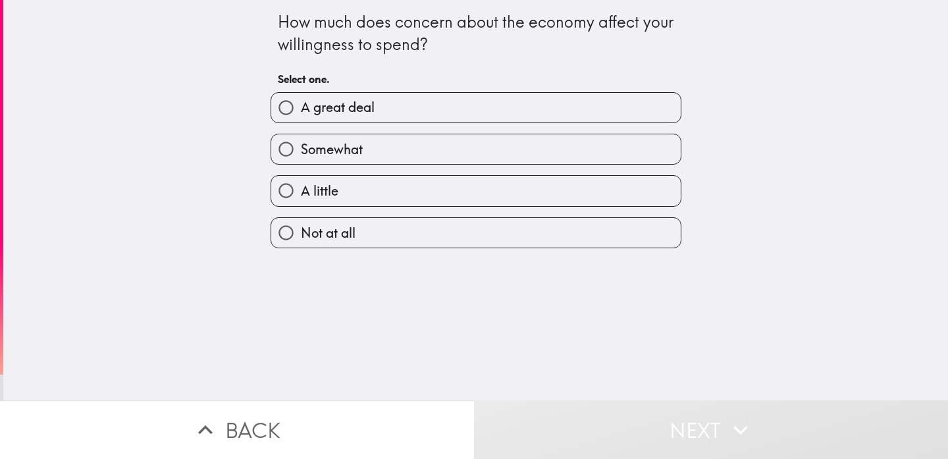
click at [570, 152] on label "Somewhat" at bounding box center [476, 149] width 410 height 30
click at [301, 152] on input "Somewhat" at bounding box center [286, 149] width 30 height 30
radio input "true"
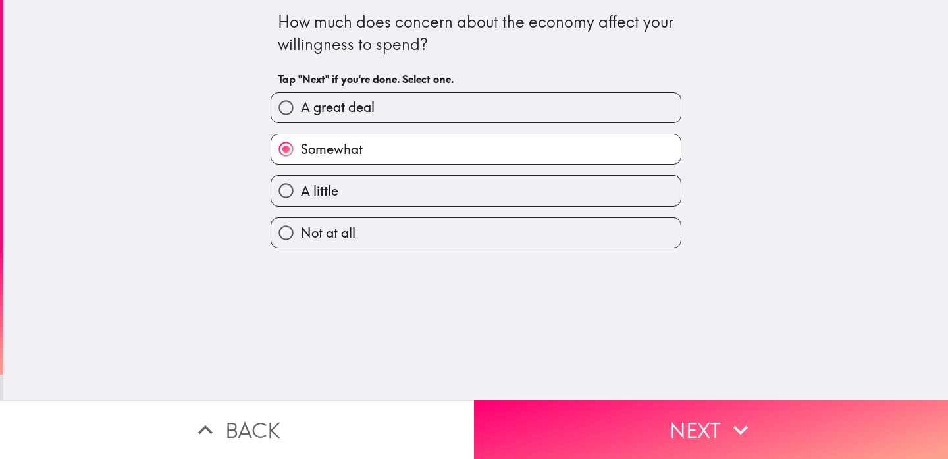
click at [571, 185] on label "A little" at bounding box center [476, 191] width 410 height 30
click at [301, 185] on input "A little" at bounding box center [286, 191] width 30 height 30
radio input "true"
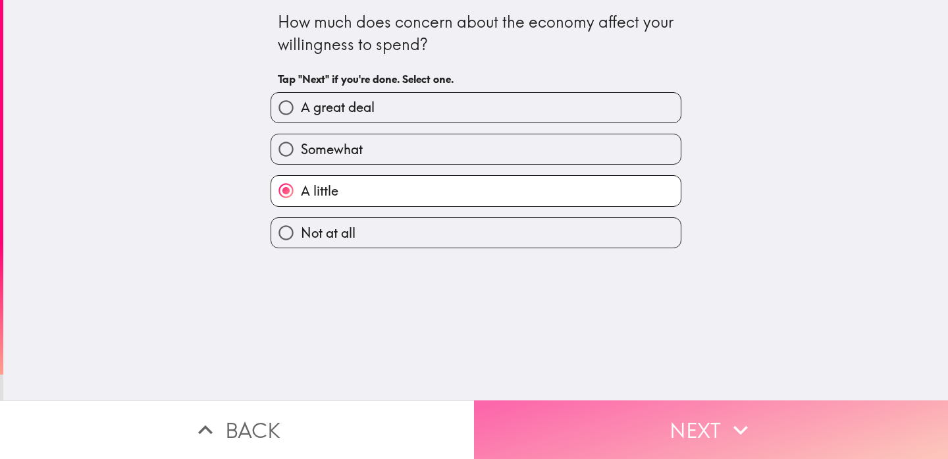
click at [541, 432] on button "Next" at bounding box center [711, 429] width 474 height 59
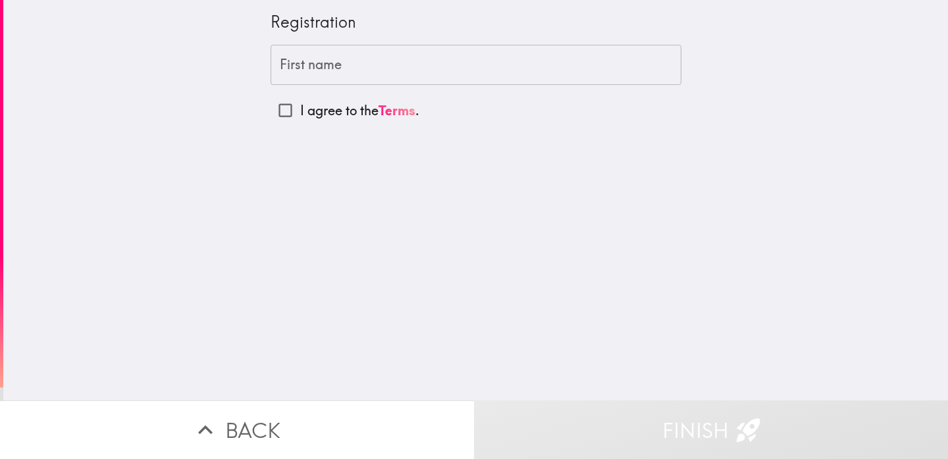
click at [539, 68] on input "First name" at bounding box center [476, 65] width 411 height 41
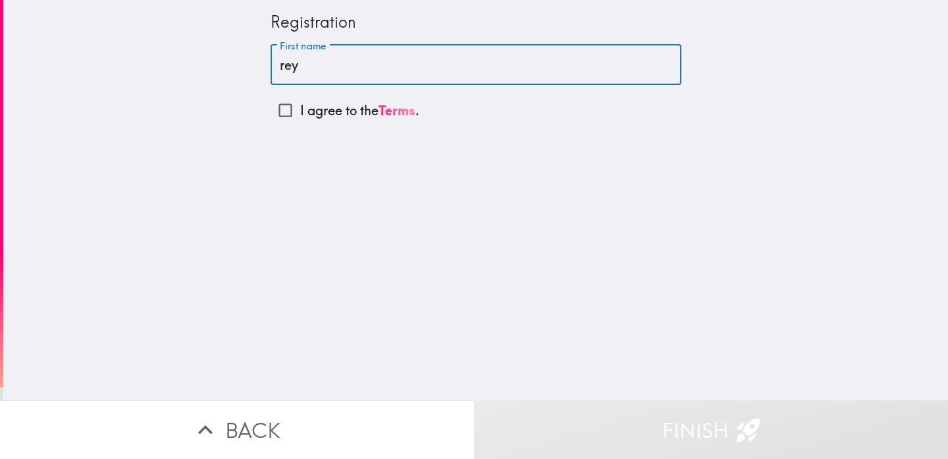
type input "rey"
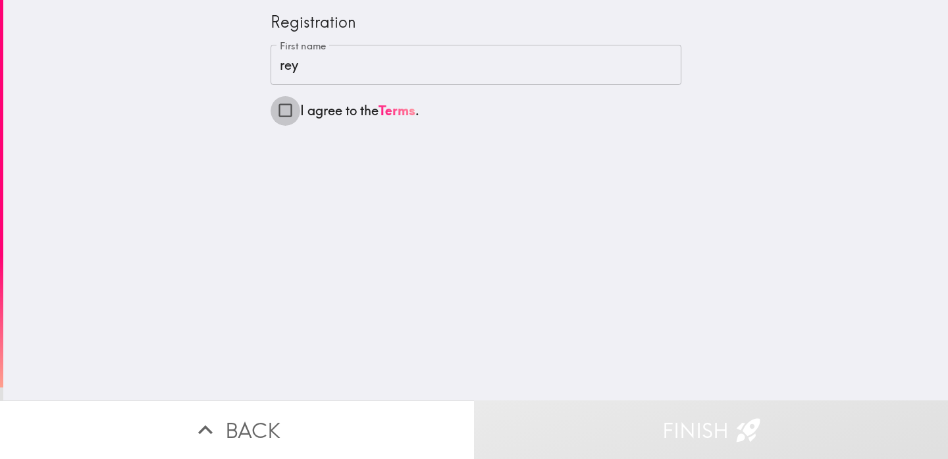
click at [287, 110] on input "I agree to the Terms ." at bounding box center [286, 111] width 30 height 30
checkbox input "true"
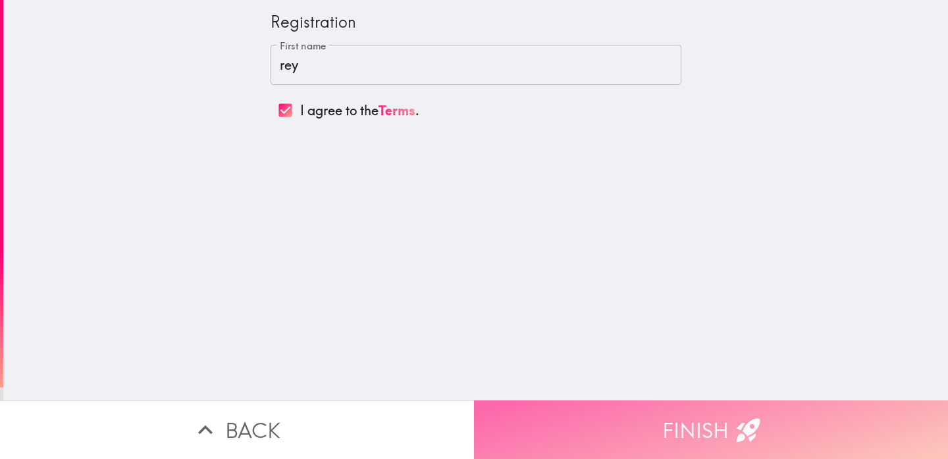
click at [601, 448] on button "Finish" at bounding box center [711, 429] width 474 height 59
